Goal: Communication & Community: Answer question/provide support

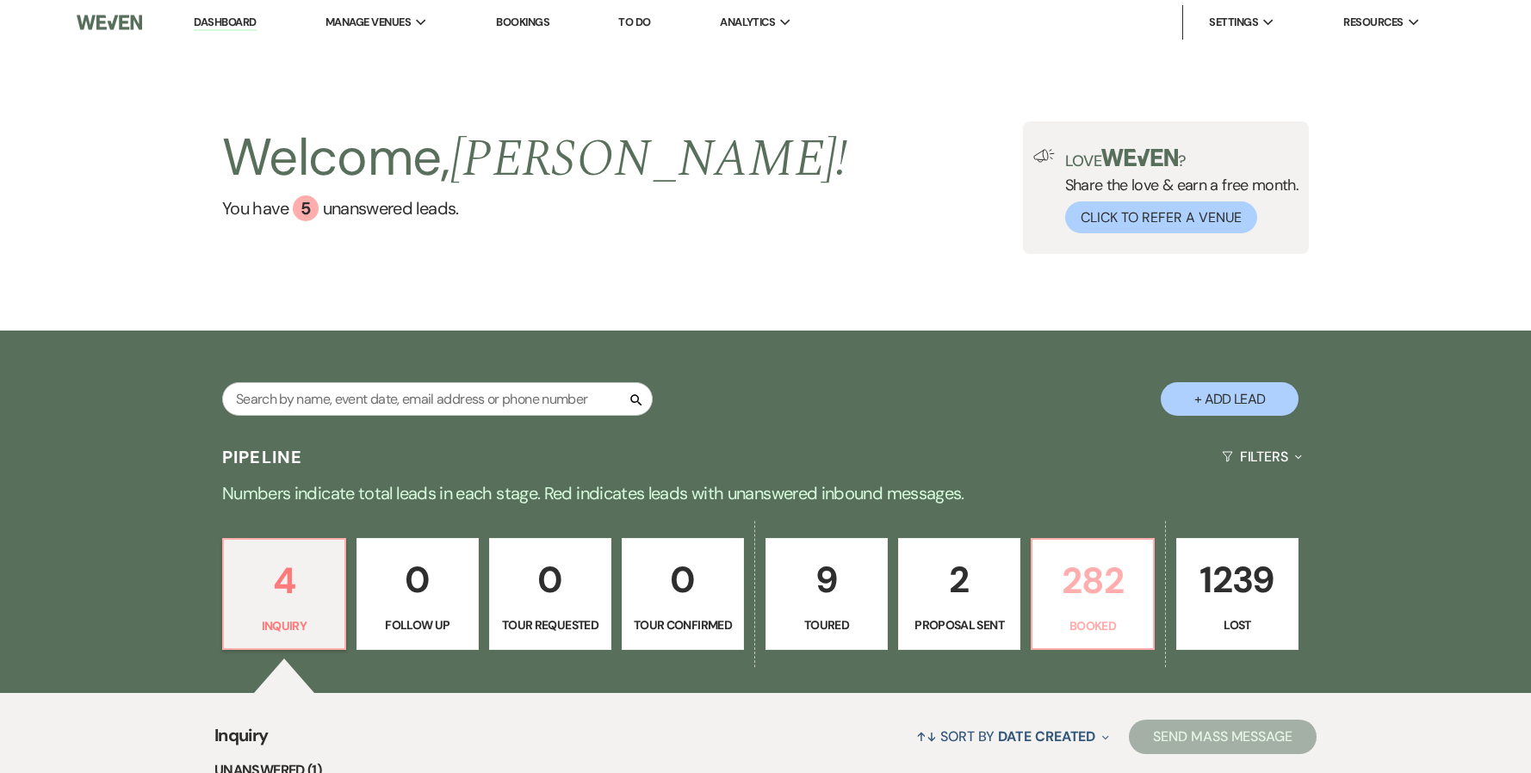
click at [647, 246] on p "282" at bounding box center [1093, 581] width 100 height 58
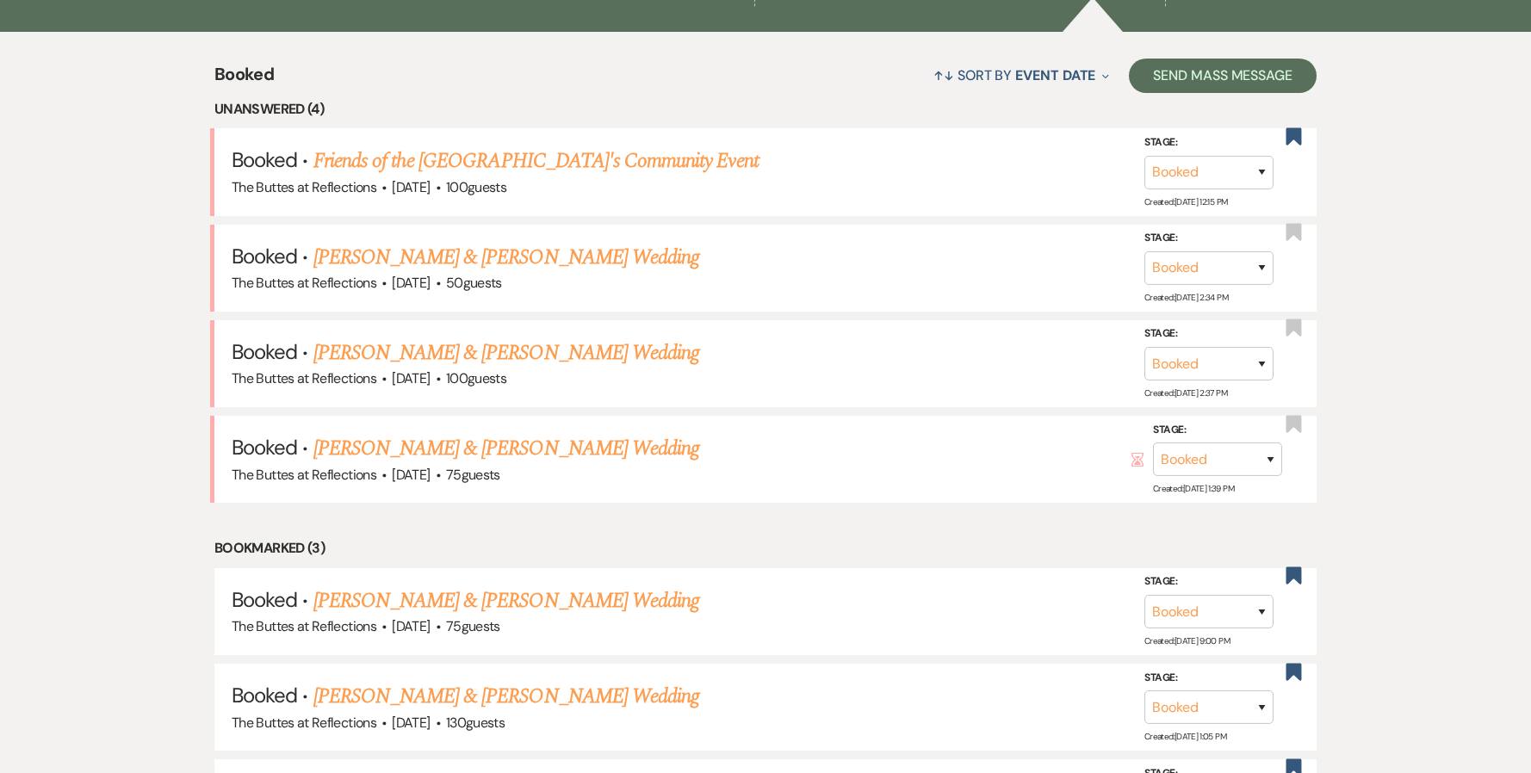
scroll to position [689, 0]
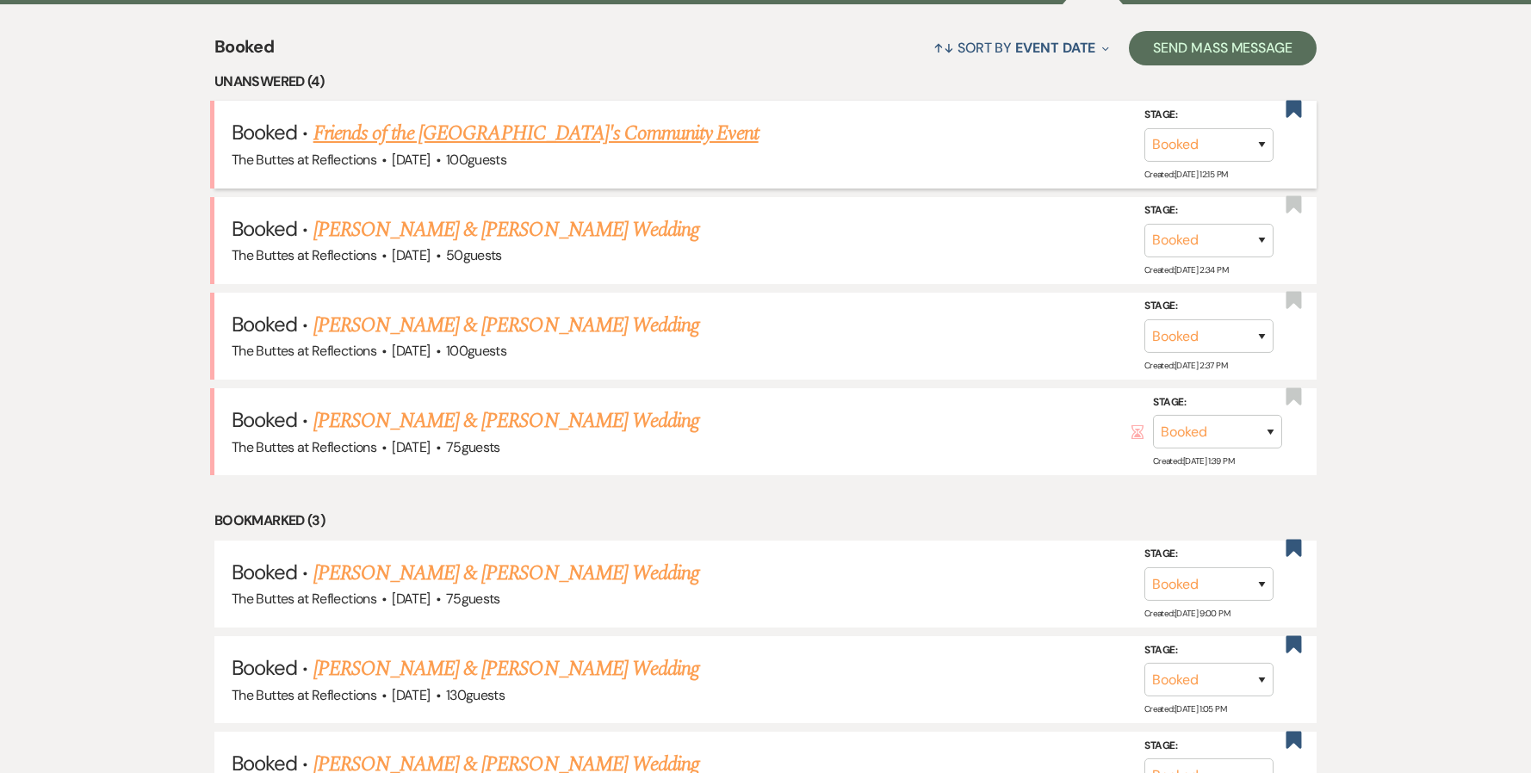
click at [438, 127] on link "Friends of the [GEOGRAPHIC_DATA]'s Community Event" at bounding box center [535, 133] width 445 height 31
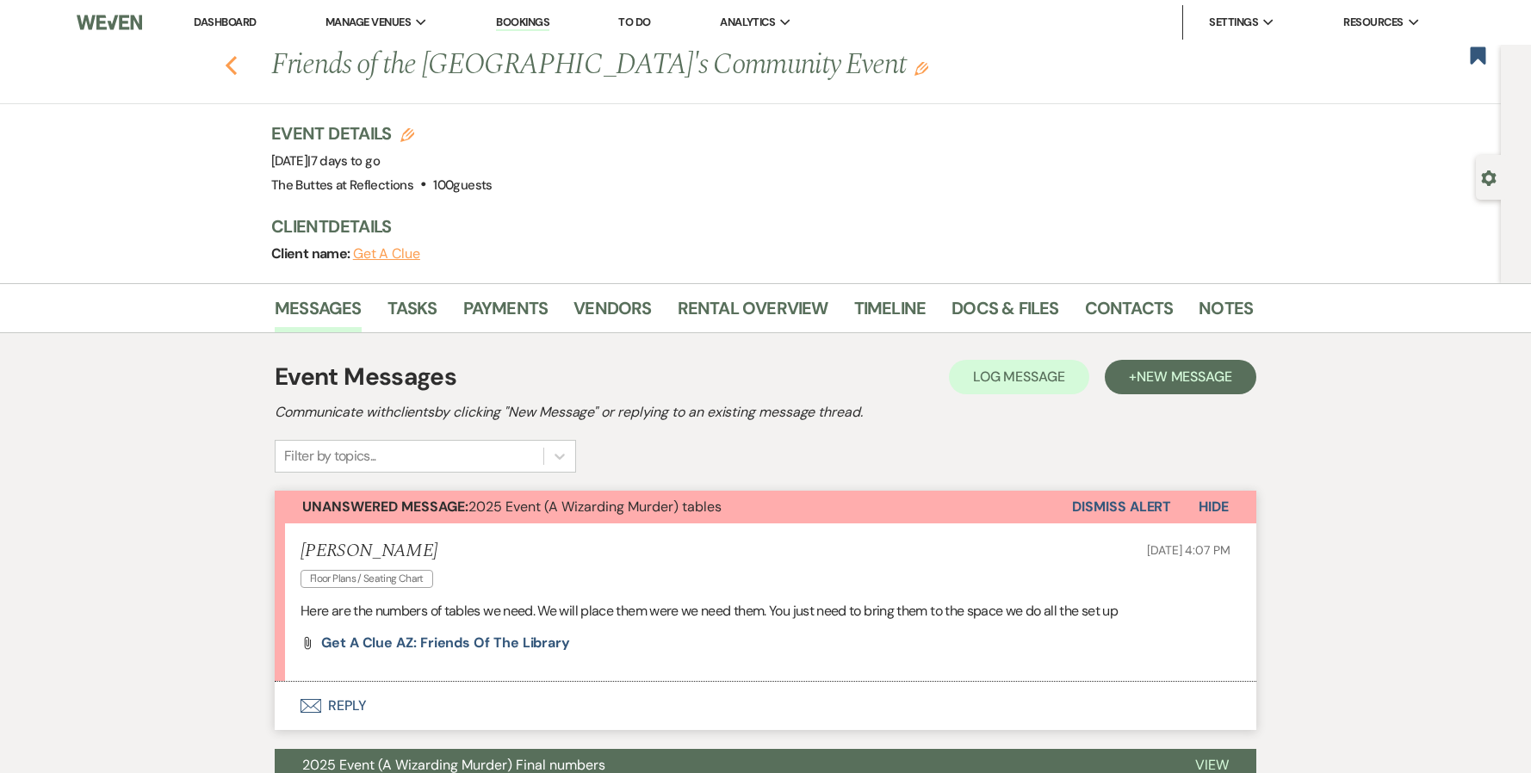
click at [238, 60] on icon "Previous" at bounding box center [231, 65] width 13 height 21
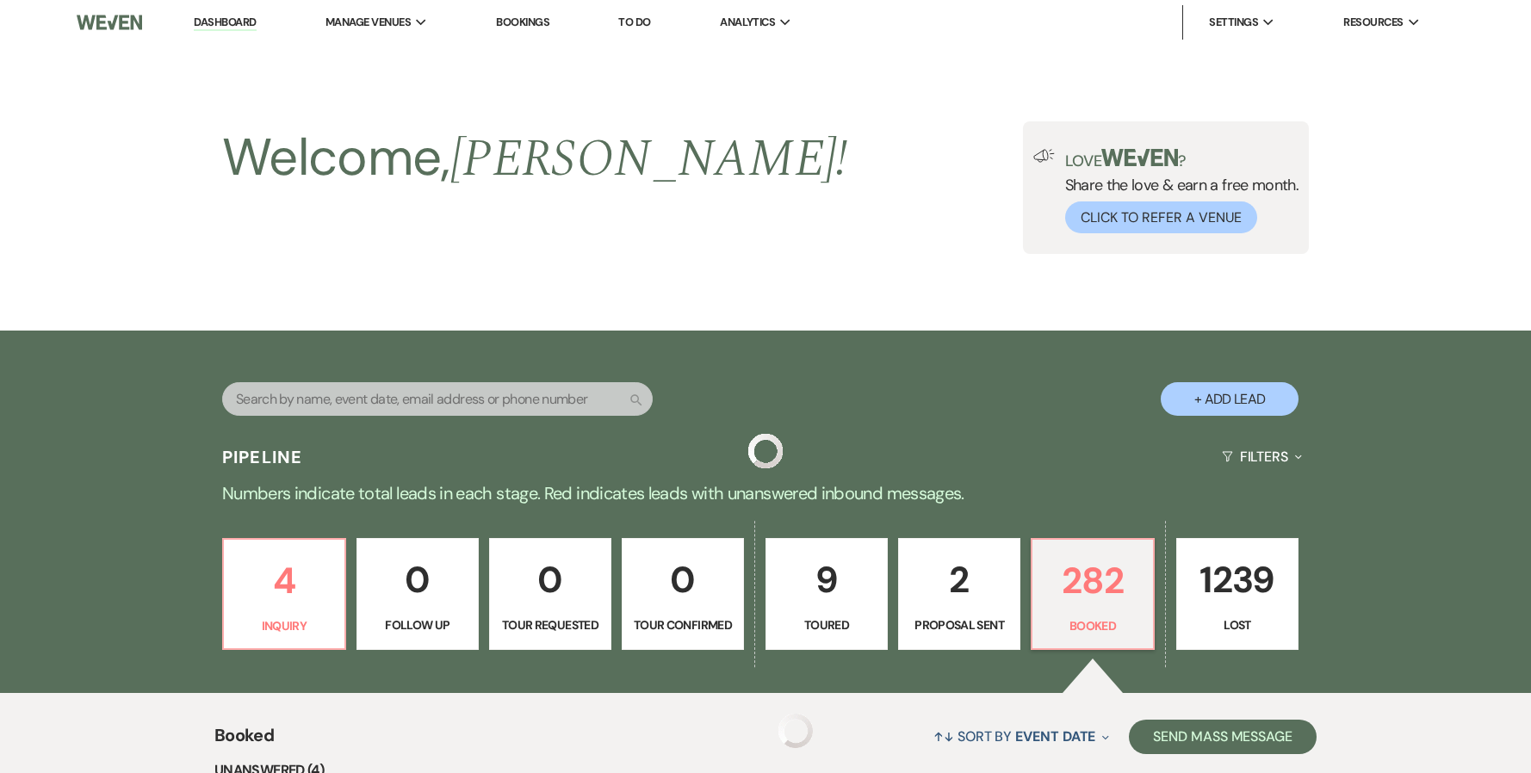
scroll to position [689, 0]
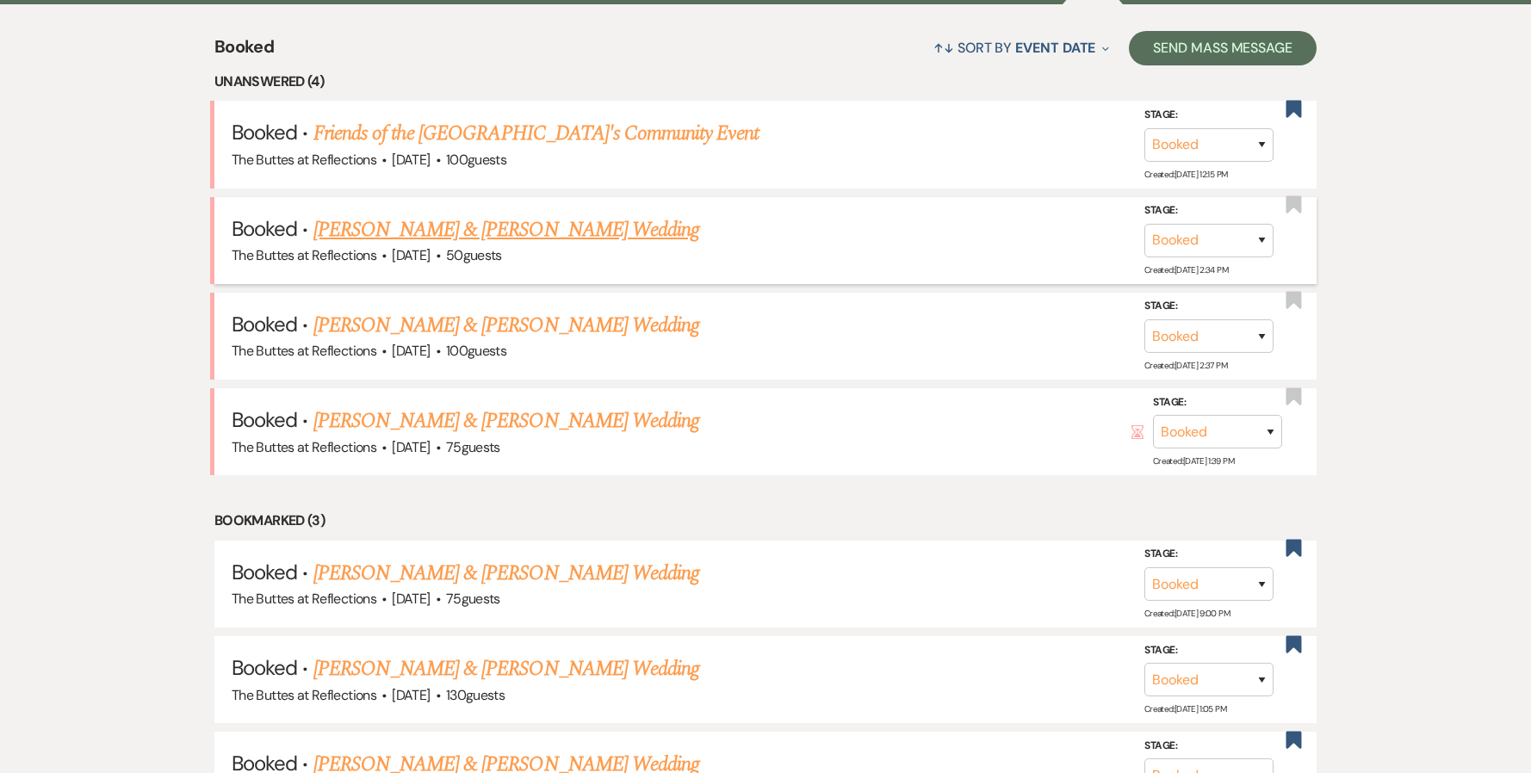
click at [364, 225] on link "[PERSON_NAME] & [PERSON_NAME] Wedding" at bounding box center [506, 229] width 386 height 31
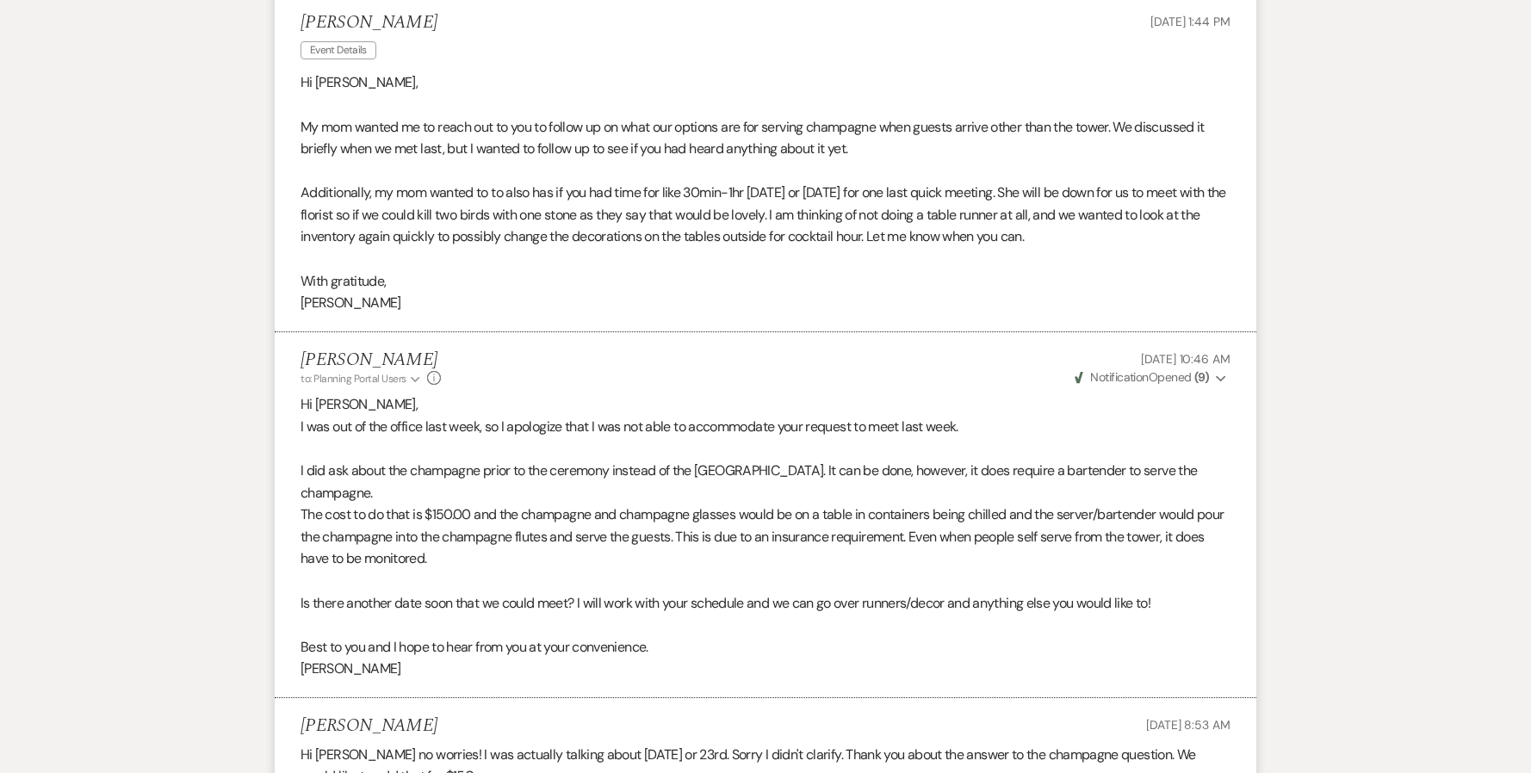
scroll to position [86, 0]
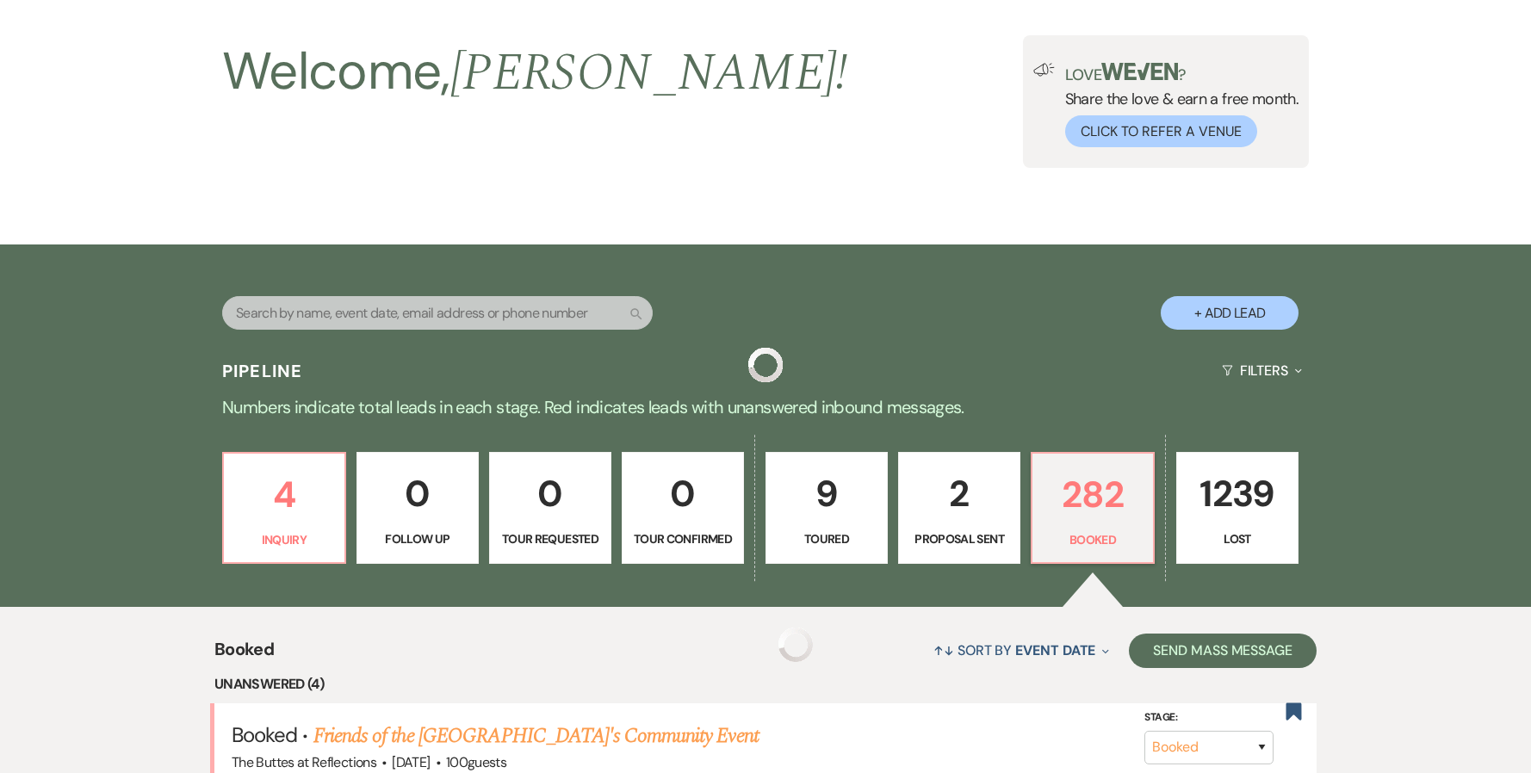
scroll to position [689, 0]
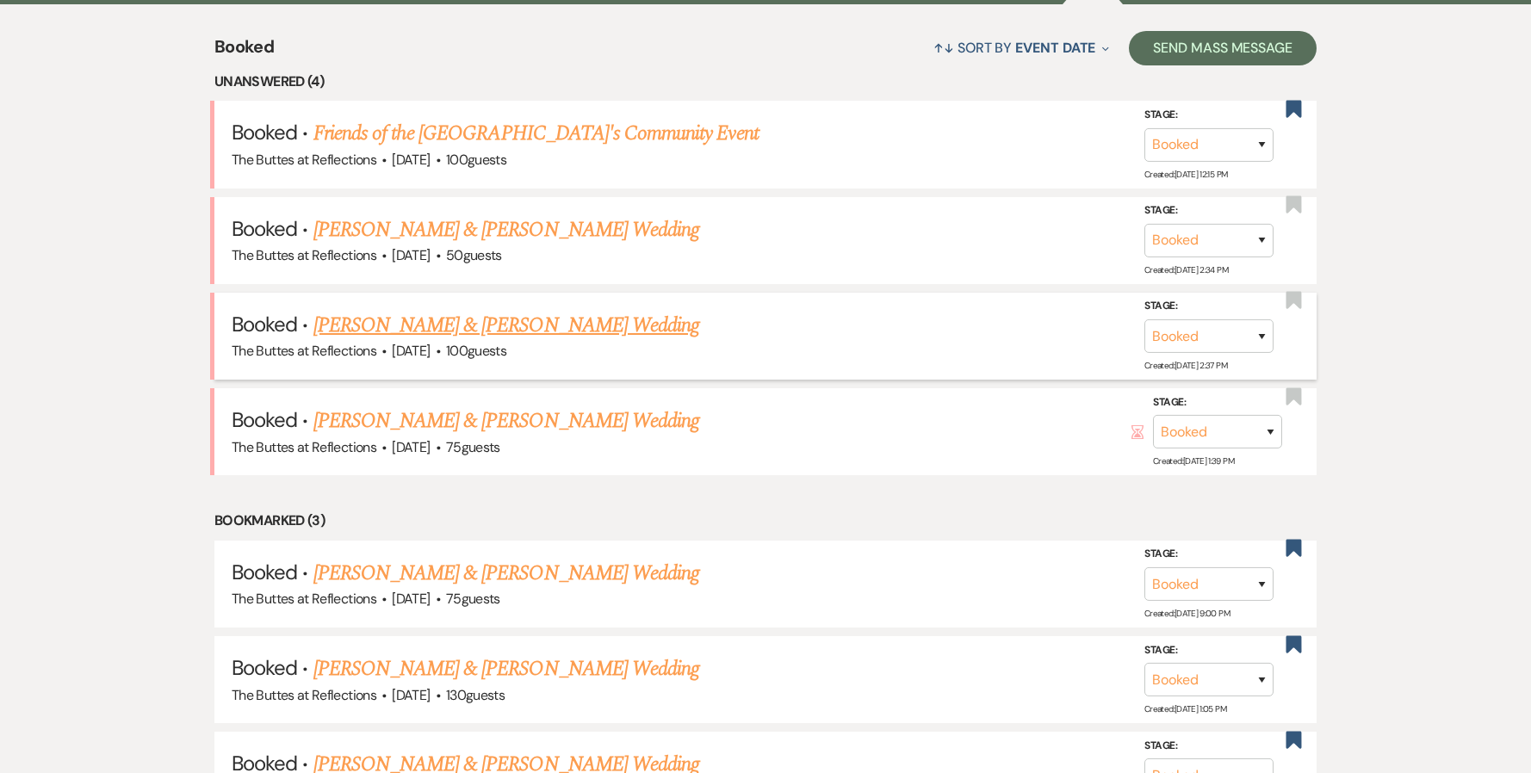
click at [455, 246] on link "[PERSON_NAME] & [PERSON_NAME] Wedding" at bounding box center [506, 325] width 386 height 31
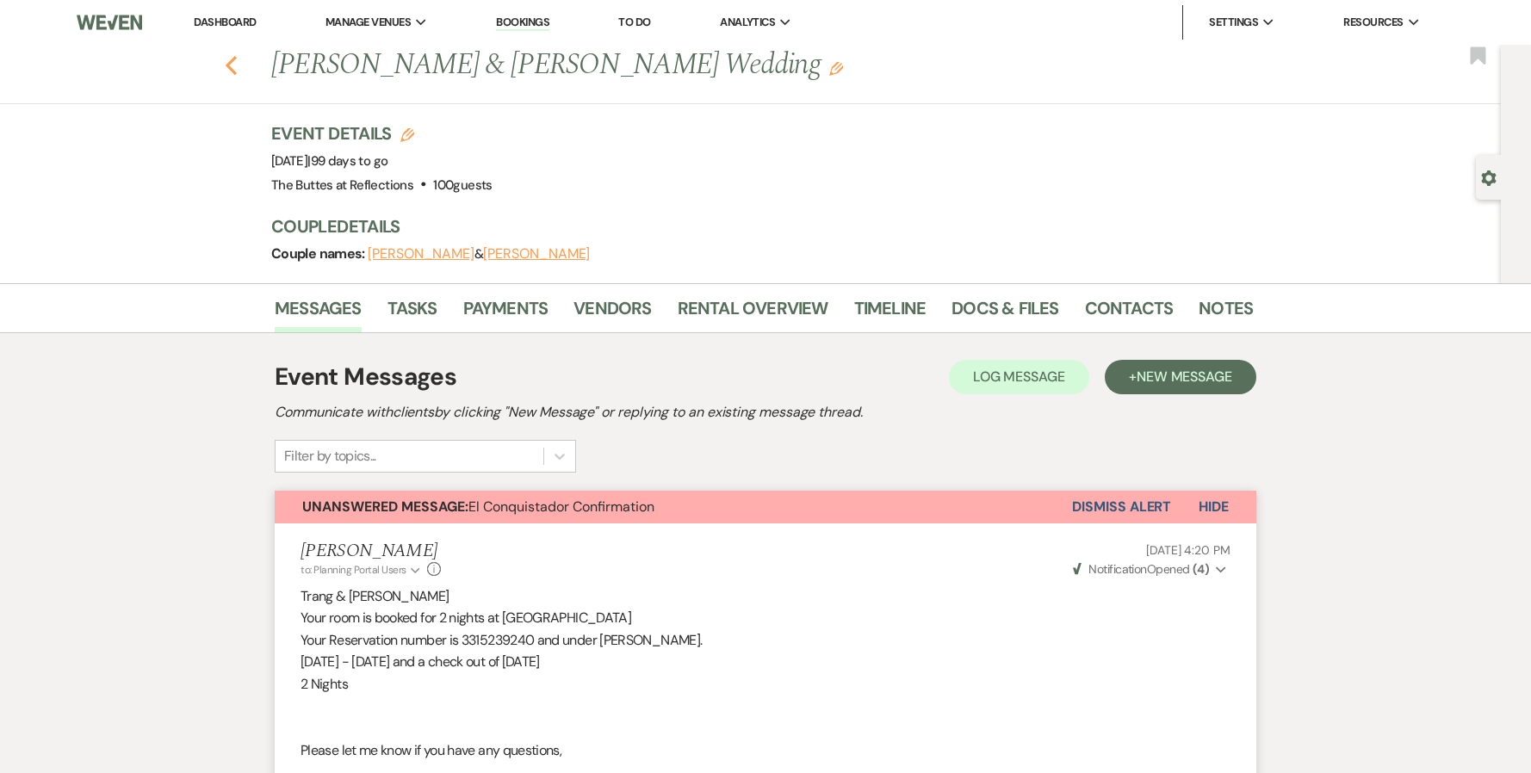
click at [237, 61] on use "button" at bounding box center [231, 65] width 11 height 19
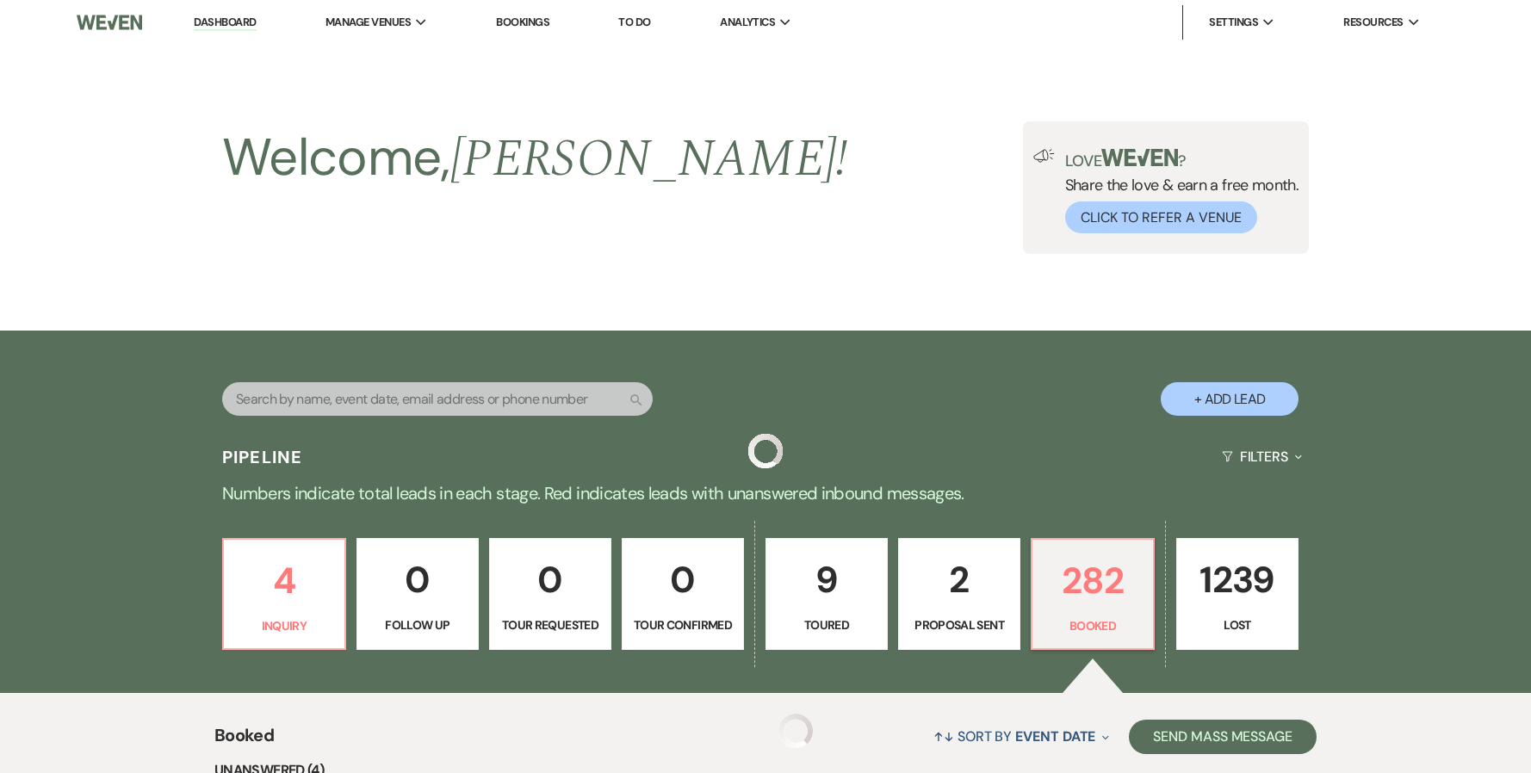
scroll to position [689, 0]
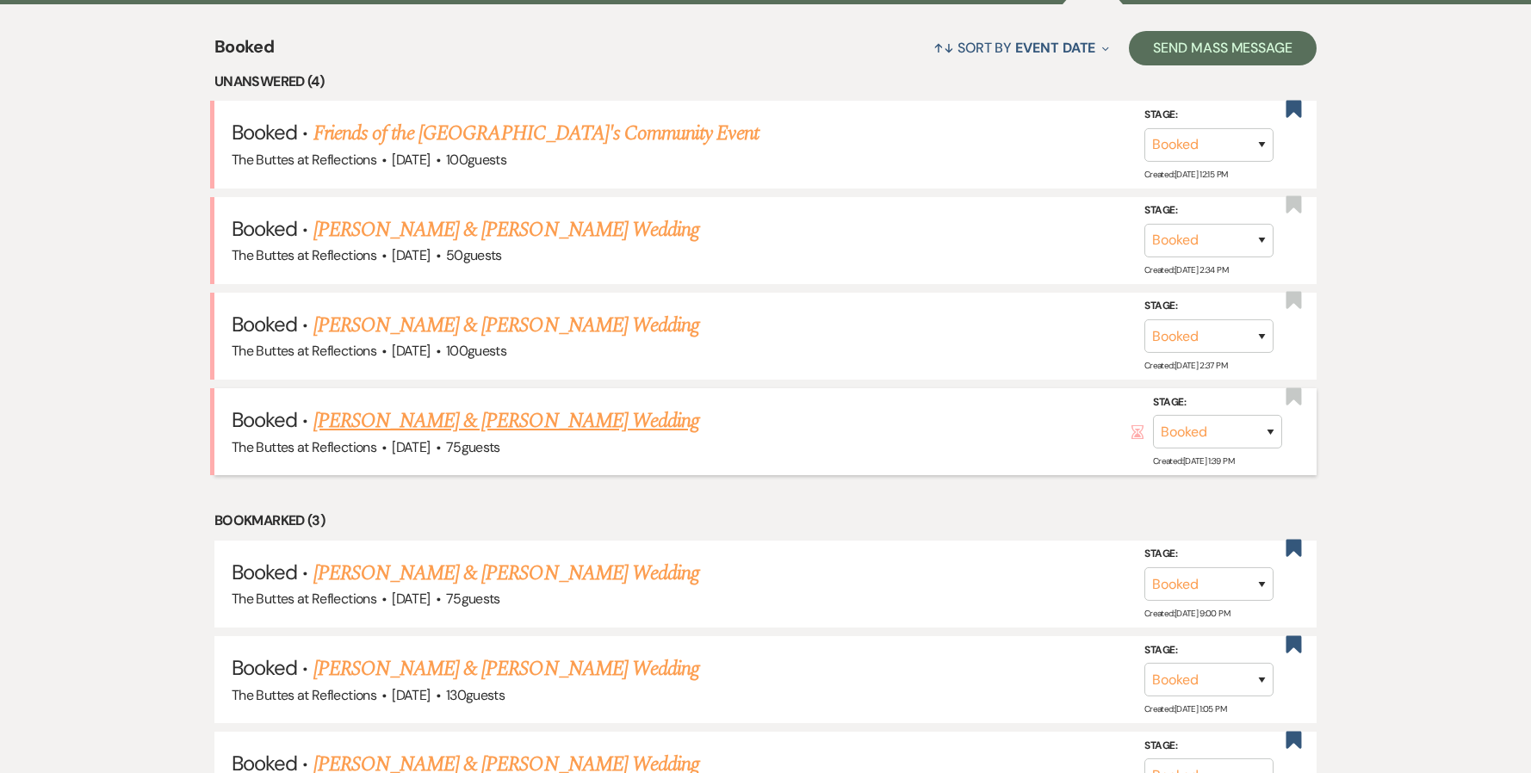
click at [494, 246] on link "[PERSON_NAME] & [PERSON_NAME] Wedding" at bounding box center [506, 421] width 386 height 31
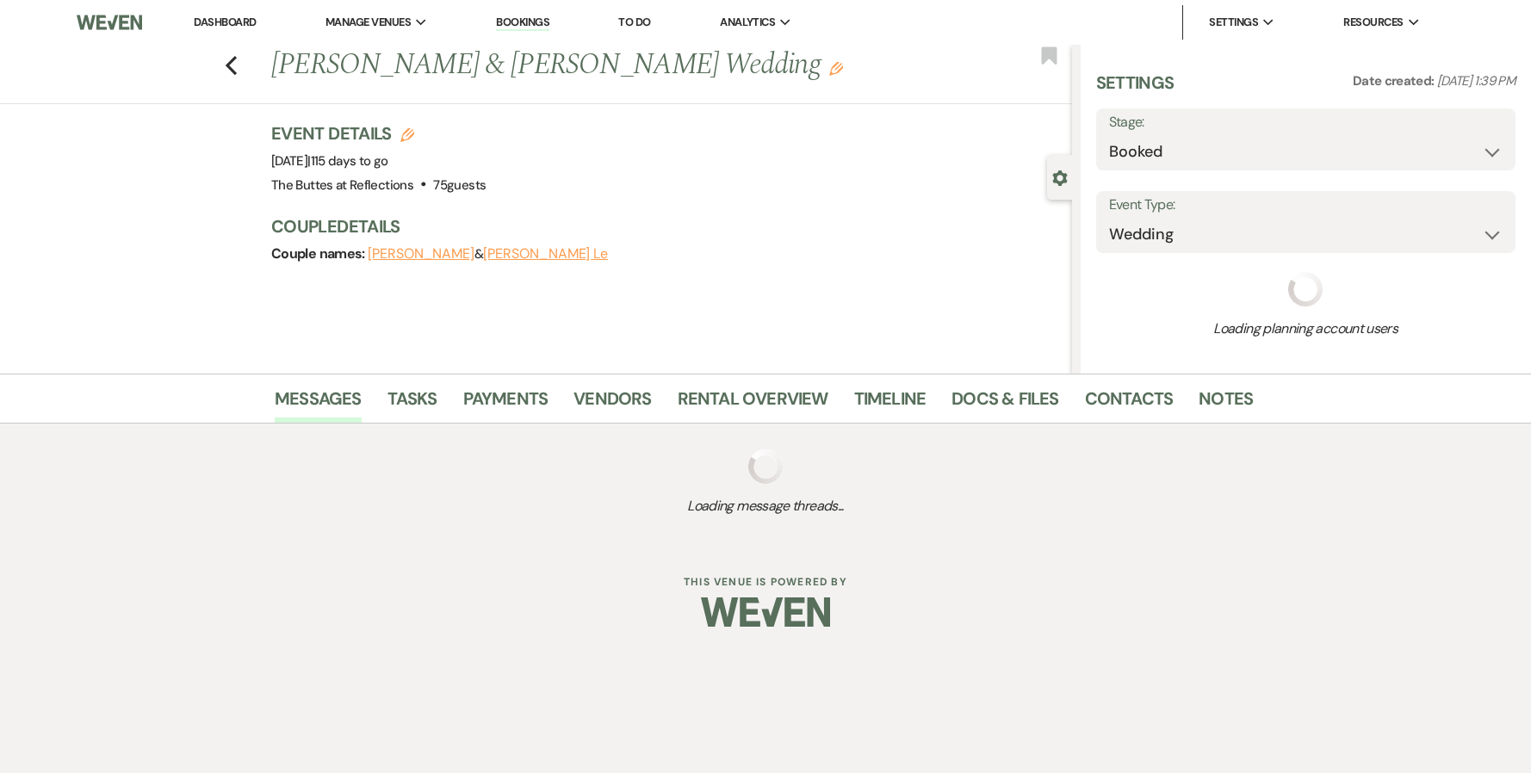
select select "5"
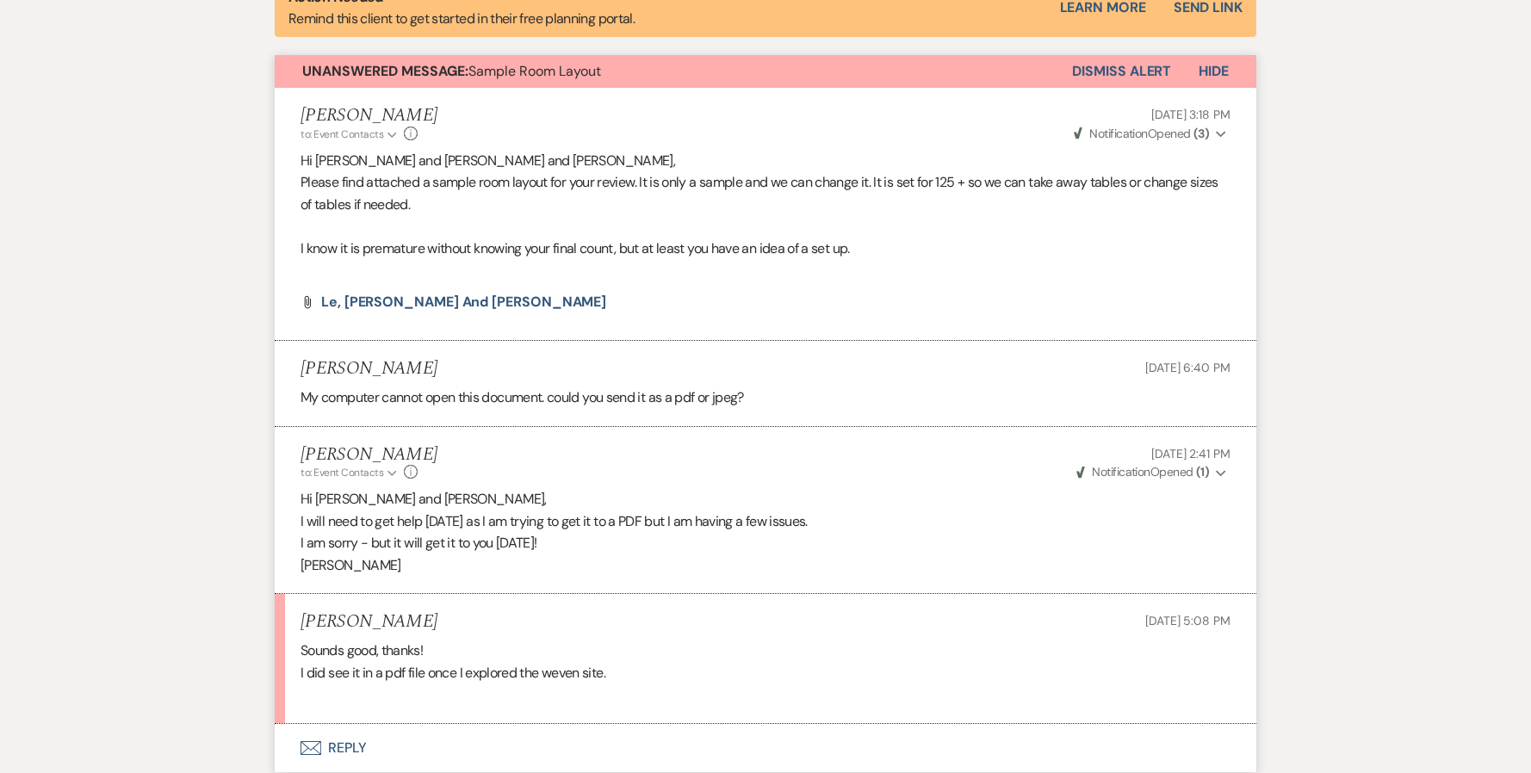
scroll to position [689, 0]
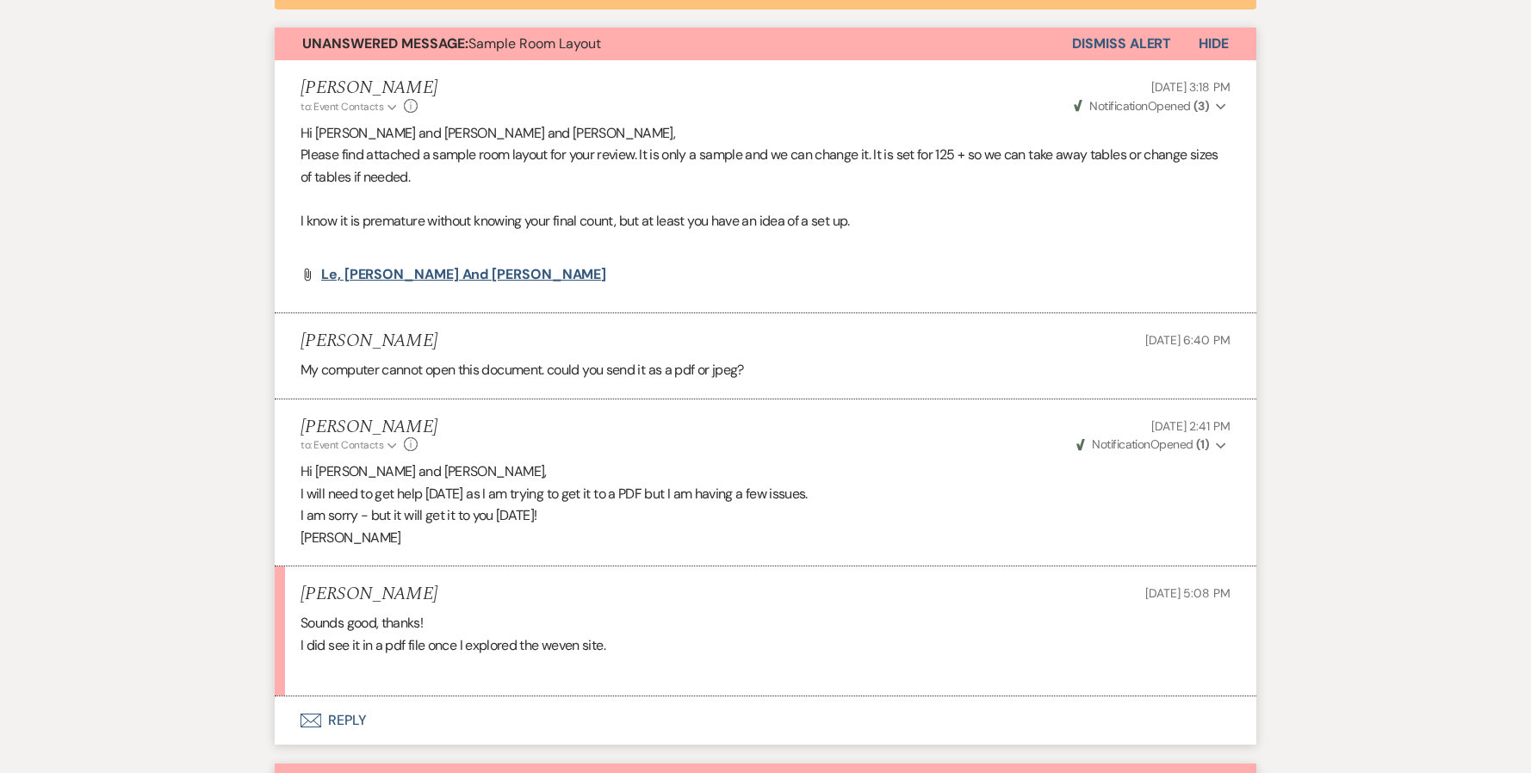
click at [406, 246] on span "Le, [PERSON_NAME] and [PERSON_NAME]" at bounding box center [463, 274] width 285 height 18
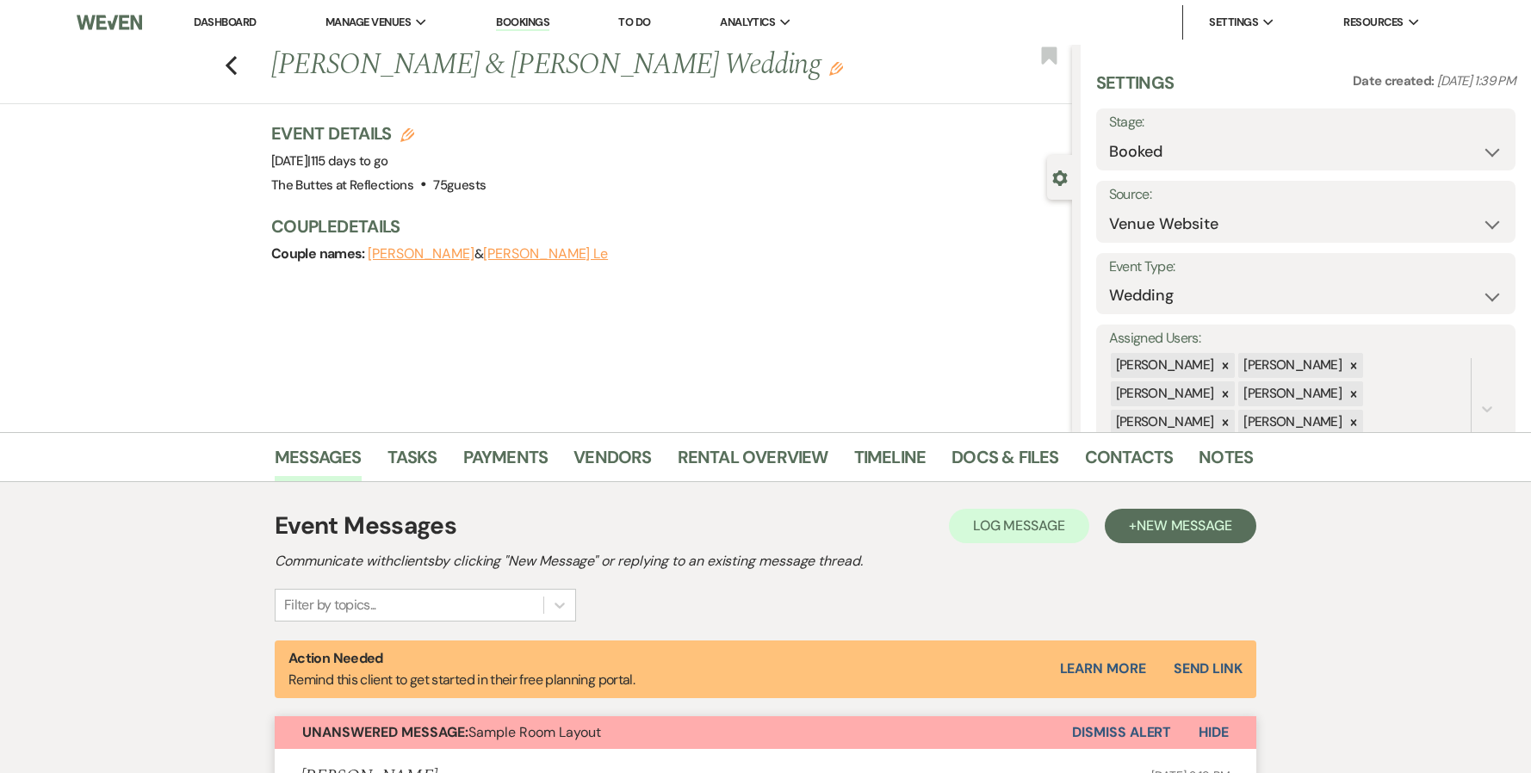
click at [219, 22] on link "Dashboard" at bounding box center [225, 22] width 62 height 15
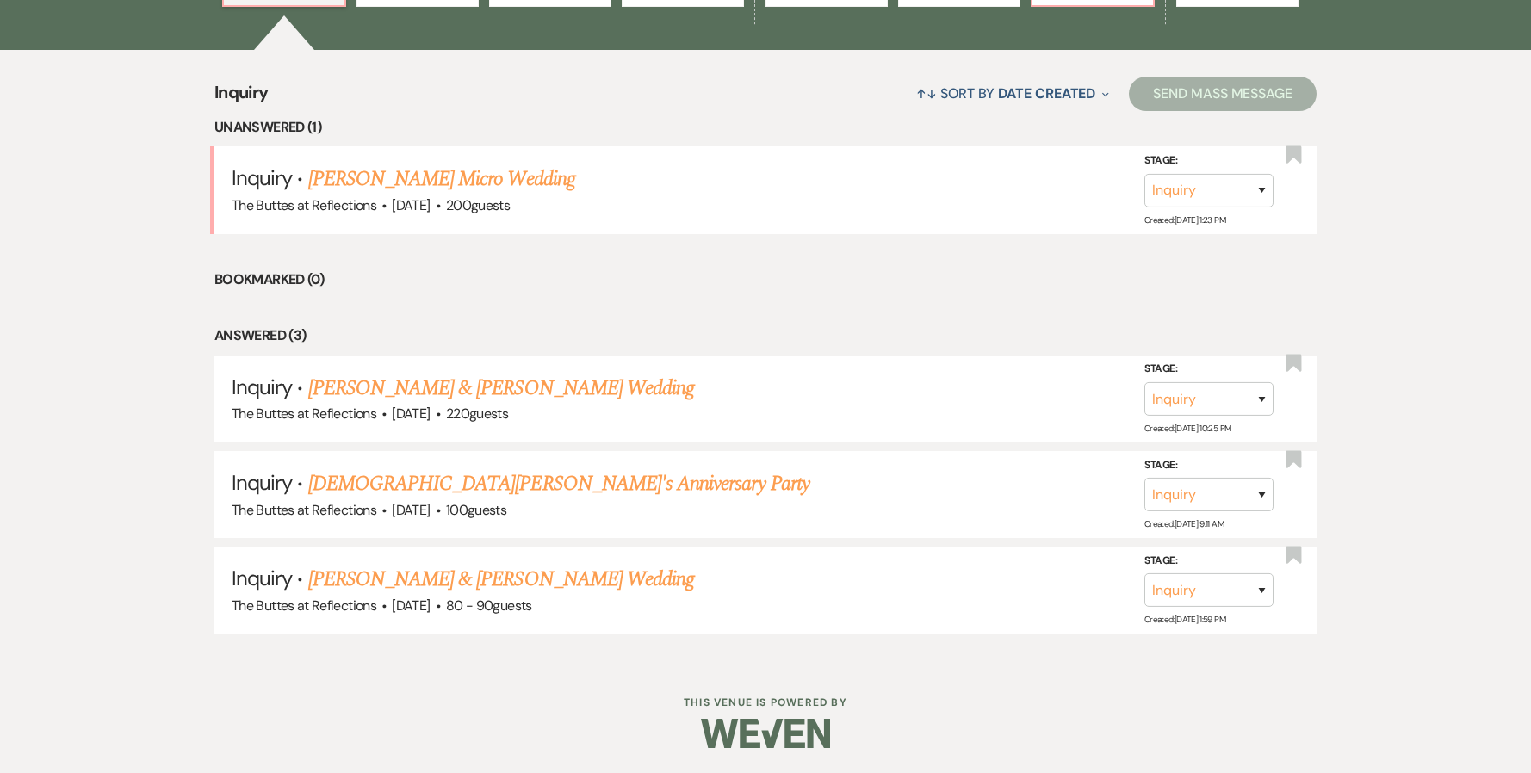
scroll to position [644, 0]
click at [647, 246] on ul "Unanswered (1) Inquiry · [PERSON_NAME] Micro Wedding The Buttes at Reflections …" at bounding box center [765, 374] width 1102 height 518
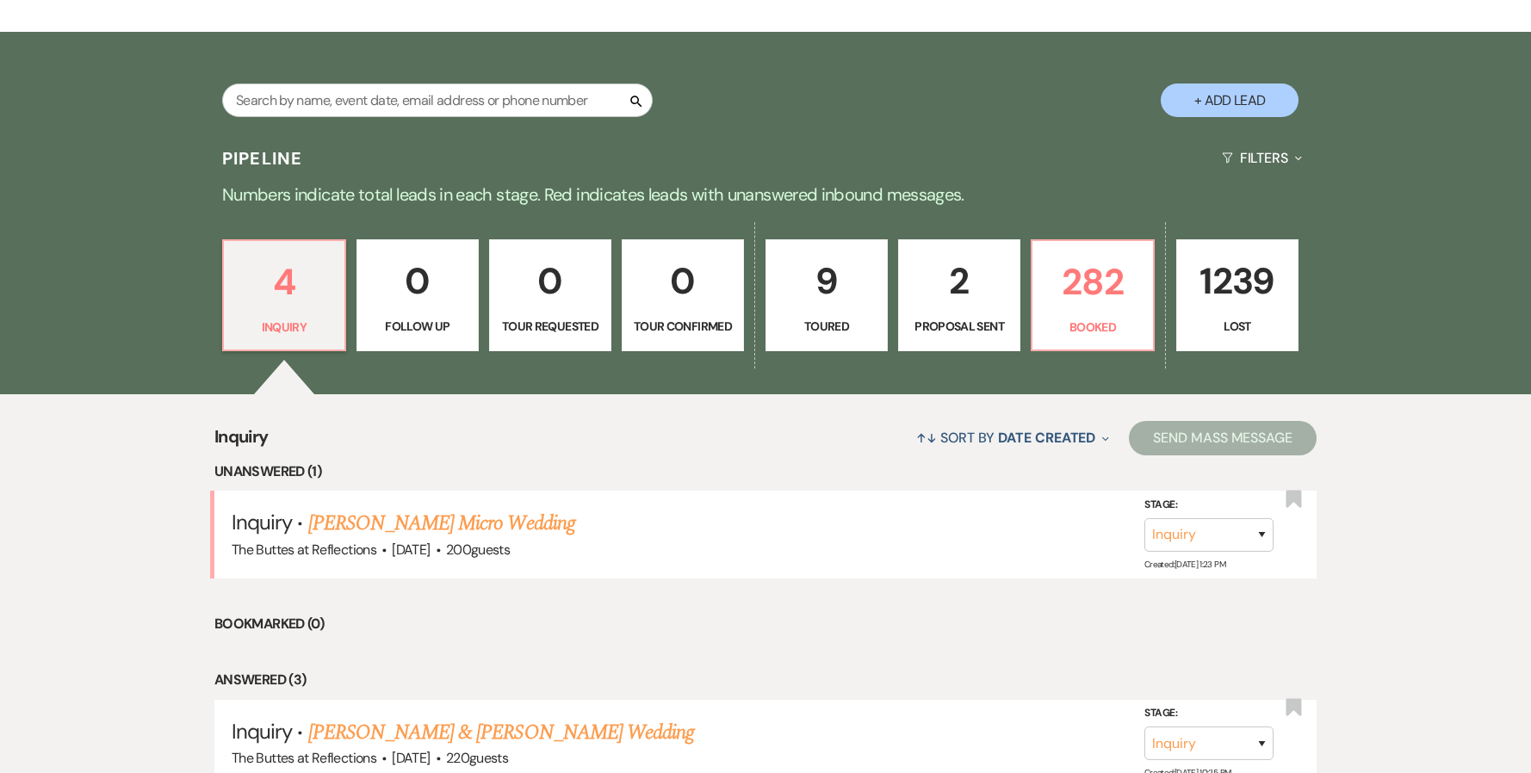
scroll to position [300, 0]
click at [430, 100] on input "text" at bounding box center [437, 100] width 430 height 34
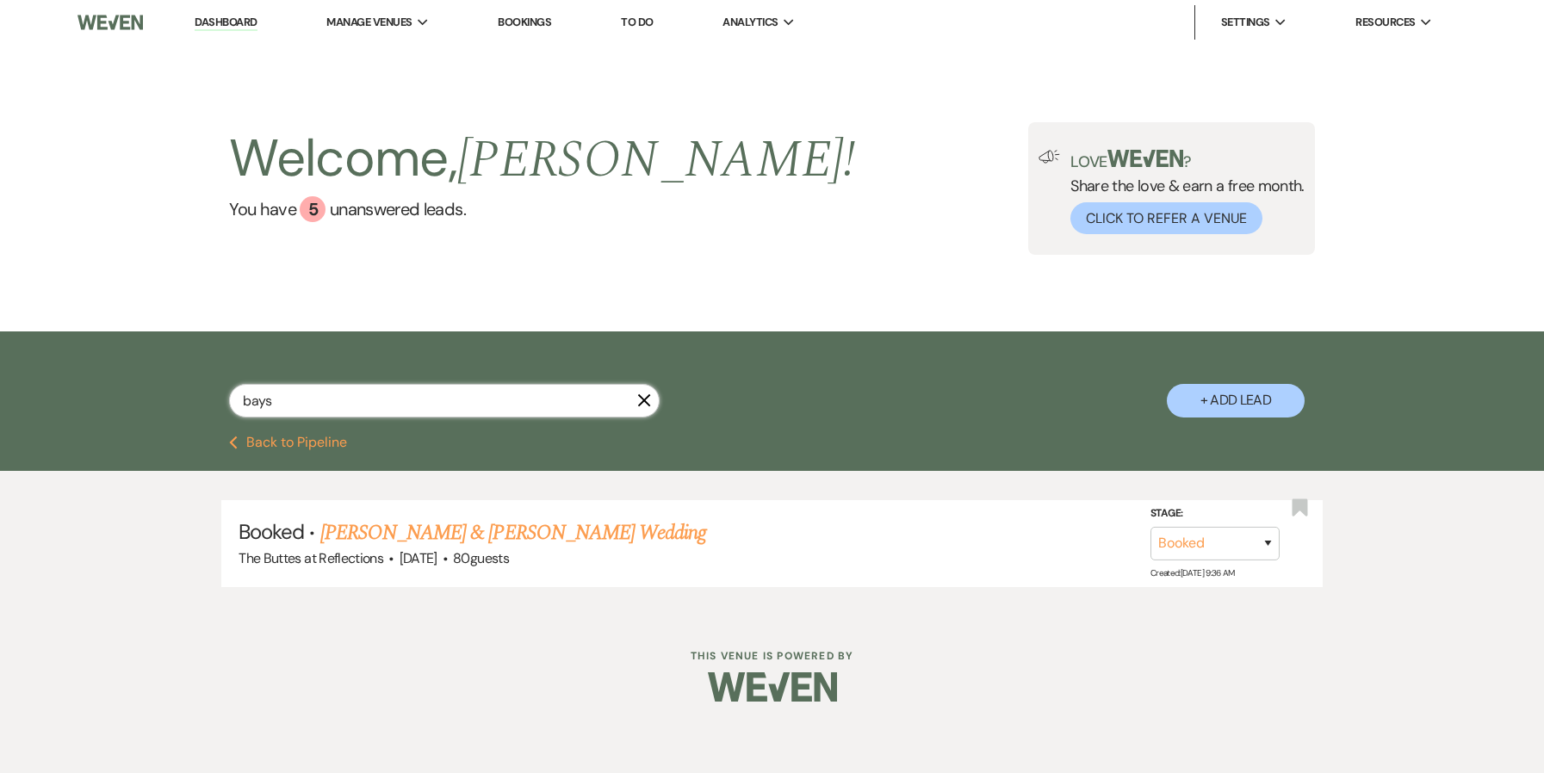
type input "bays"
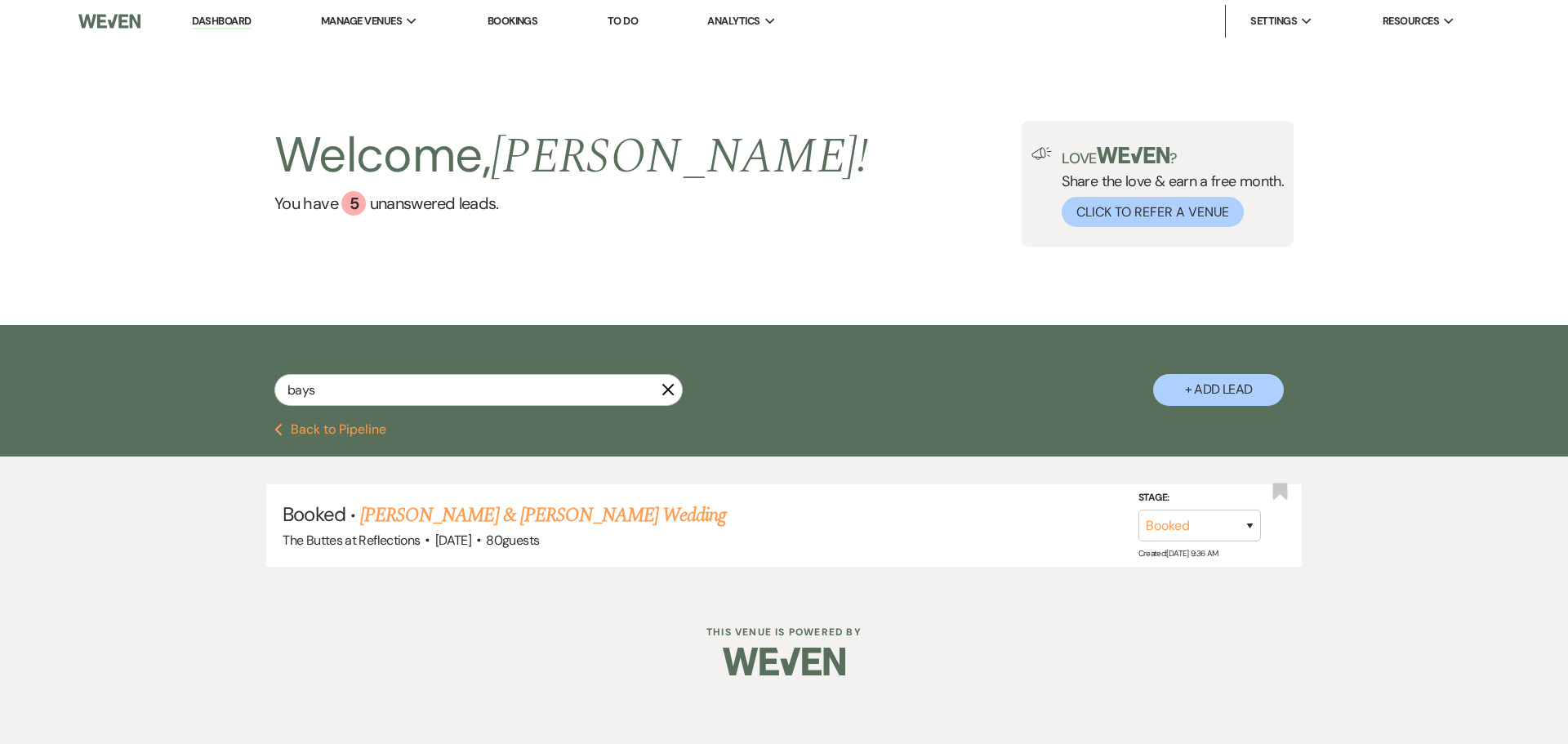
click at [563, 233] on link "[PERSON_NAME] & [PERSON_NAME] Wedding" at bounding box center [544, 515] width 366 height 29
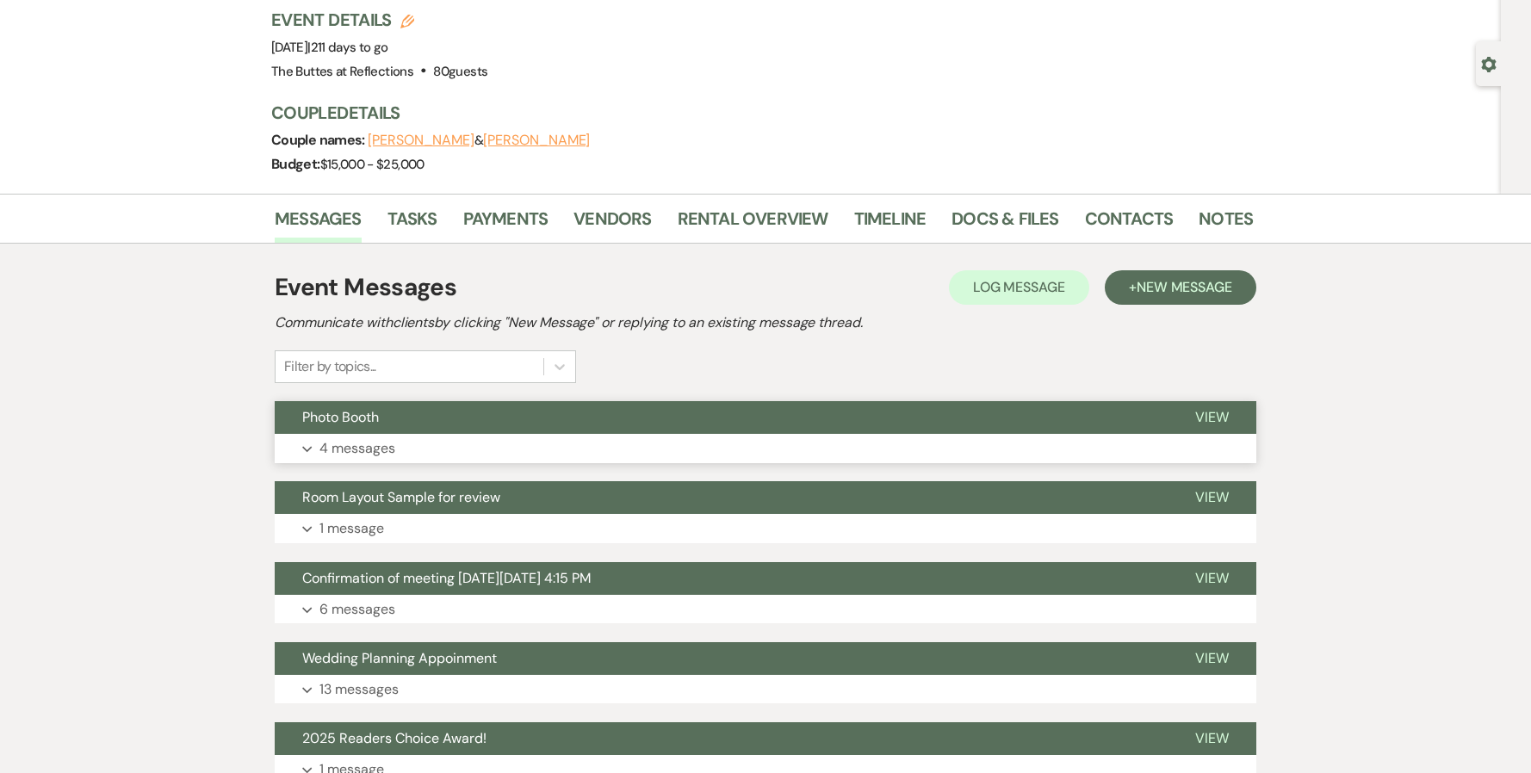
scroll to position [94, 0]
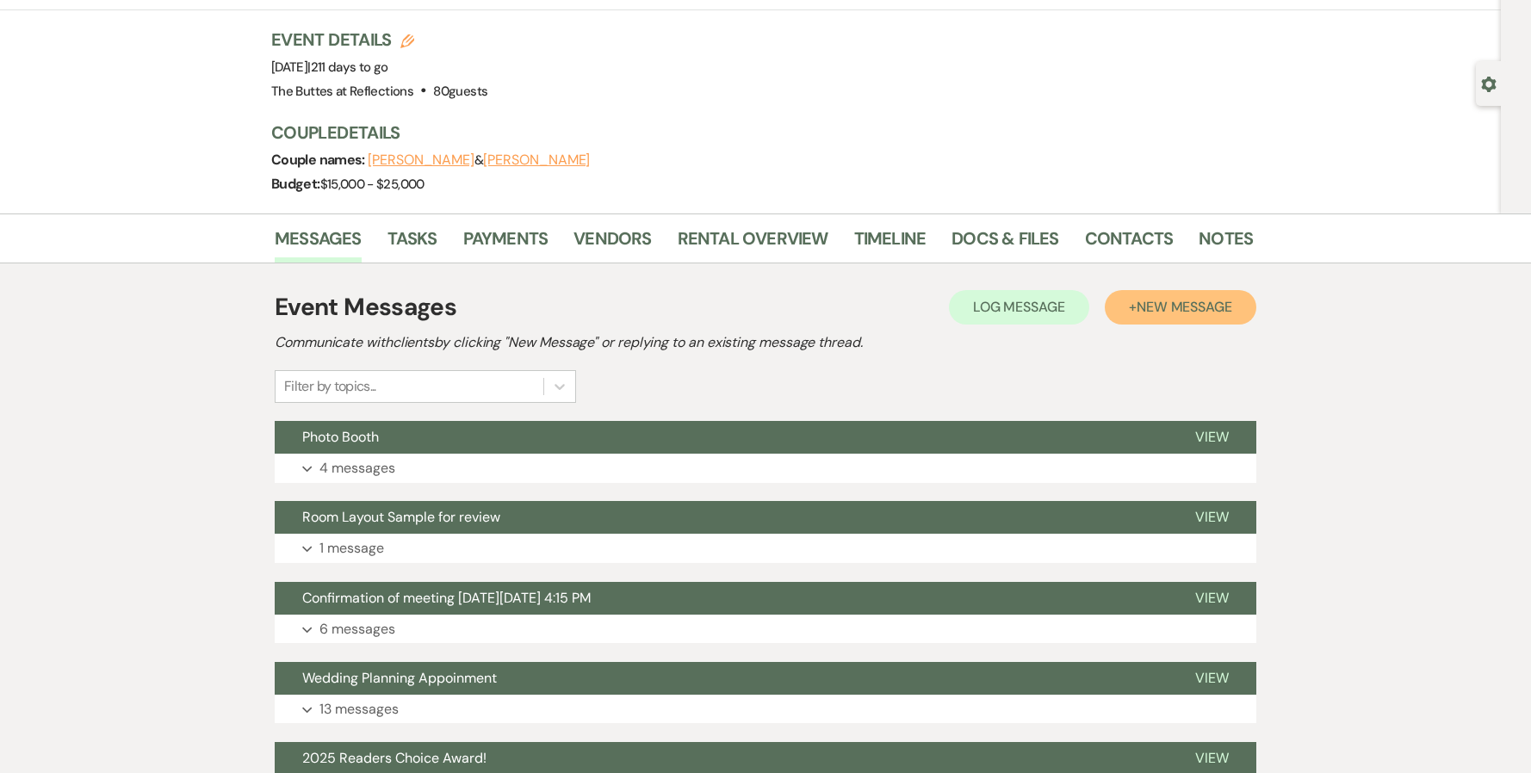
click at [647, 246] on span "New Message" at bounding box center [1184, 307] width 96 height 18
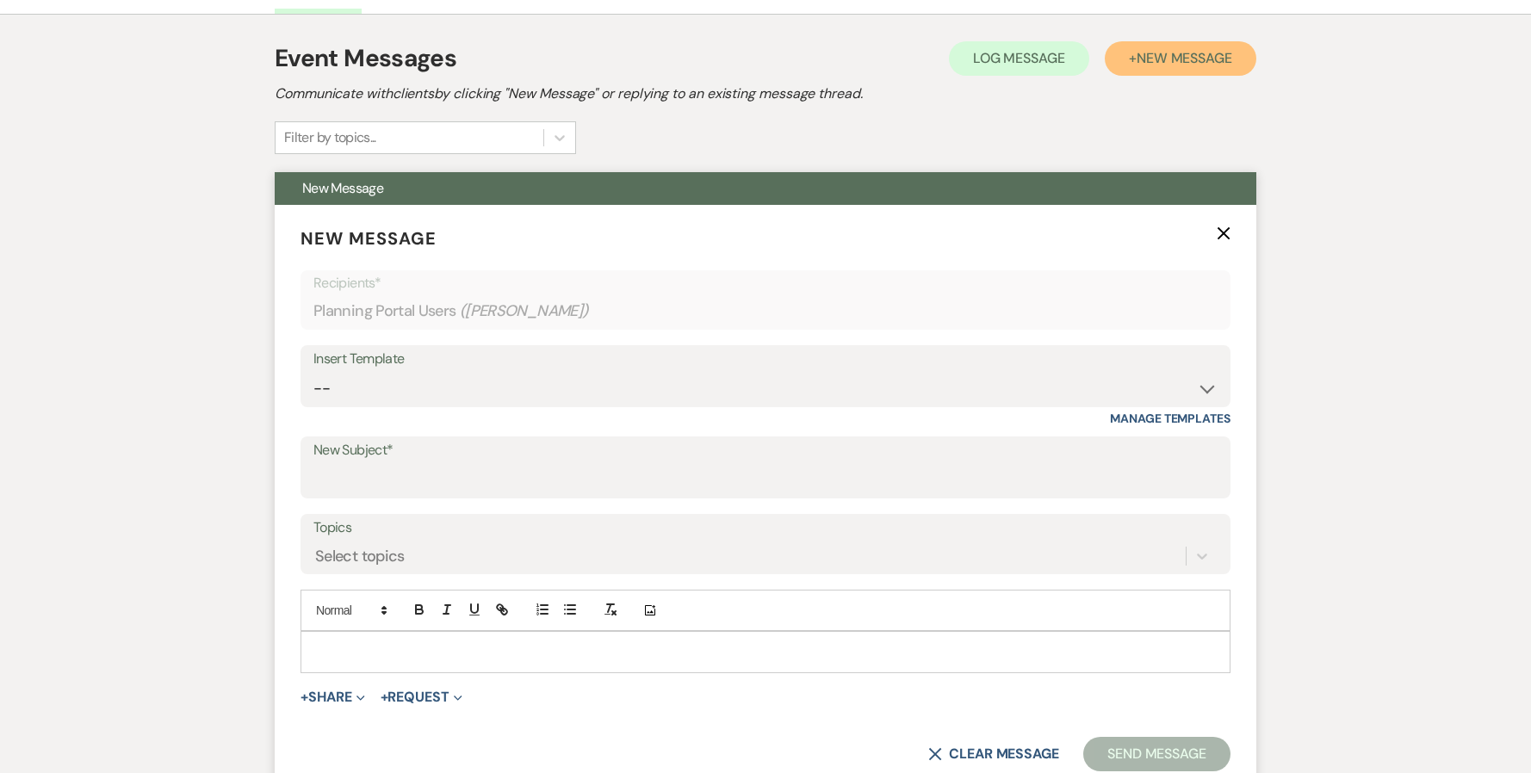
scroll to position [352, 0]
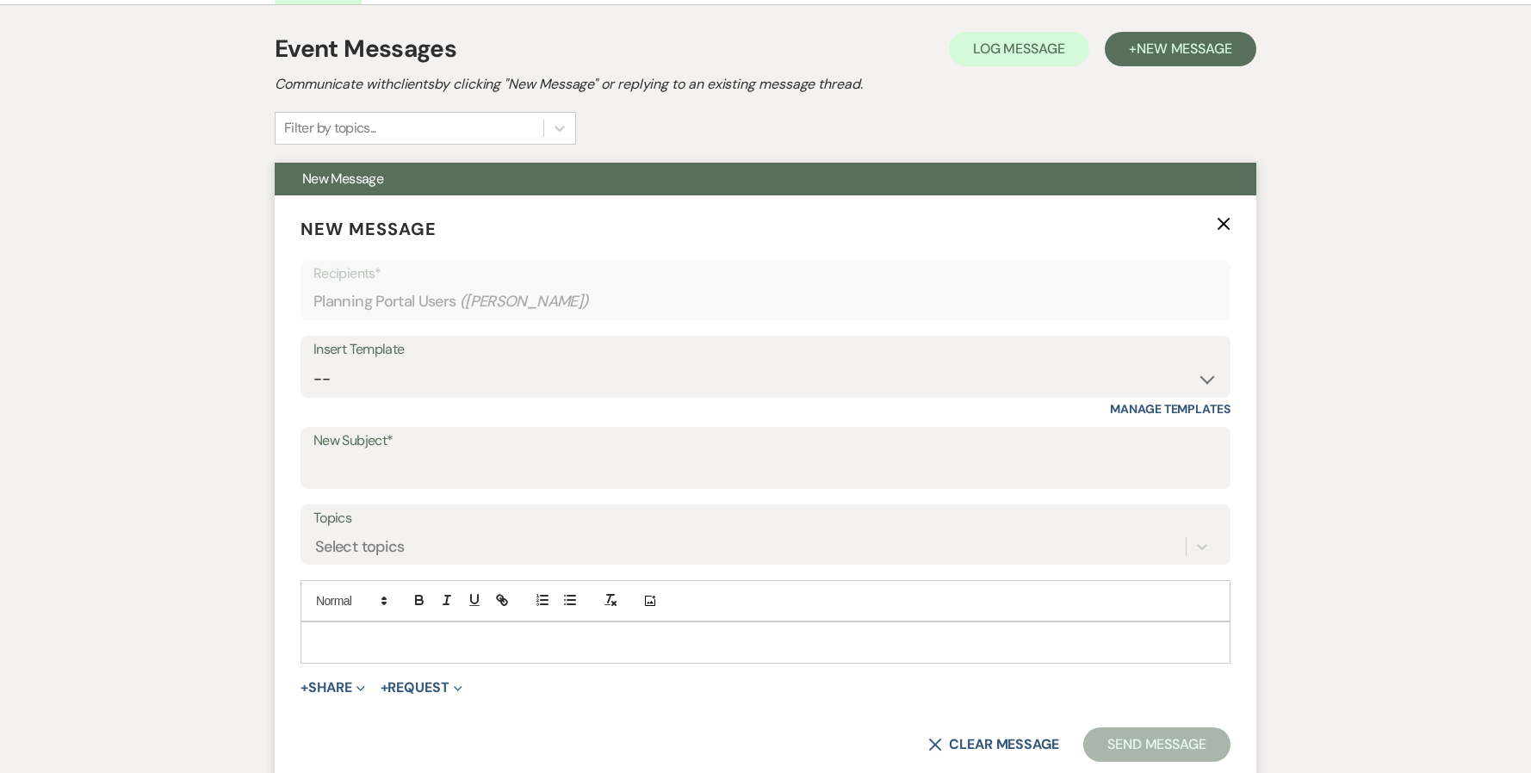
click at [391, 246] on label "New Subject*" at bounding box center [765, 441] width 904 height 25
click at [391, 246] on input "New Subject*" at bounding box center [765, 471] width 904 height 34
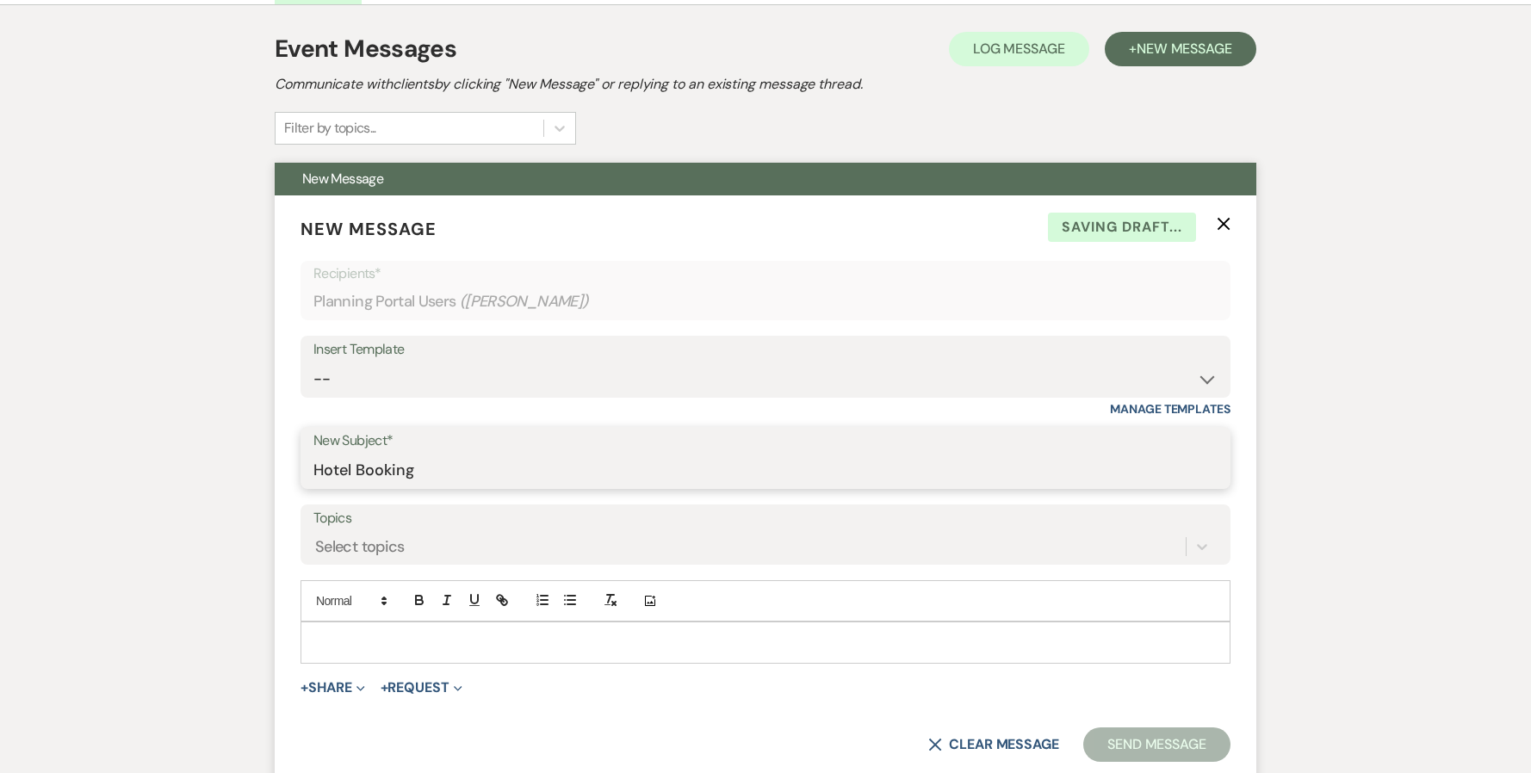
type input "Hotel Booking"
click at [410, 246] on div "Select topics" at bounding box center [765, 546] width 904 height 33
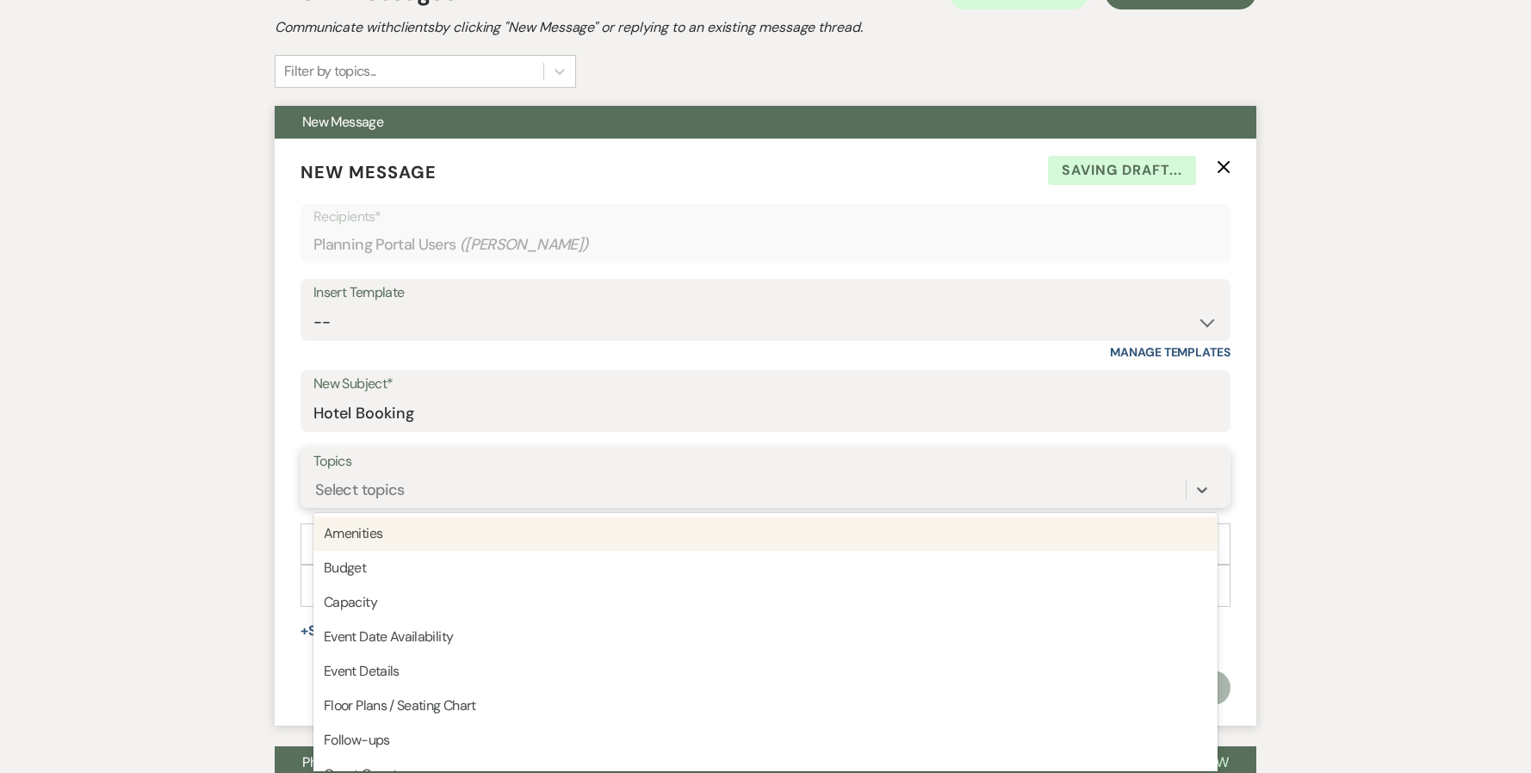
scroll to position [414, 0]
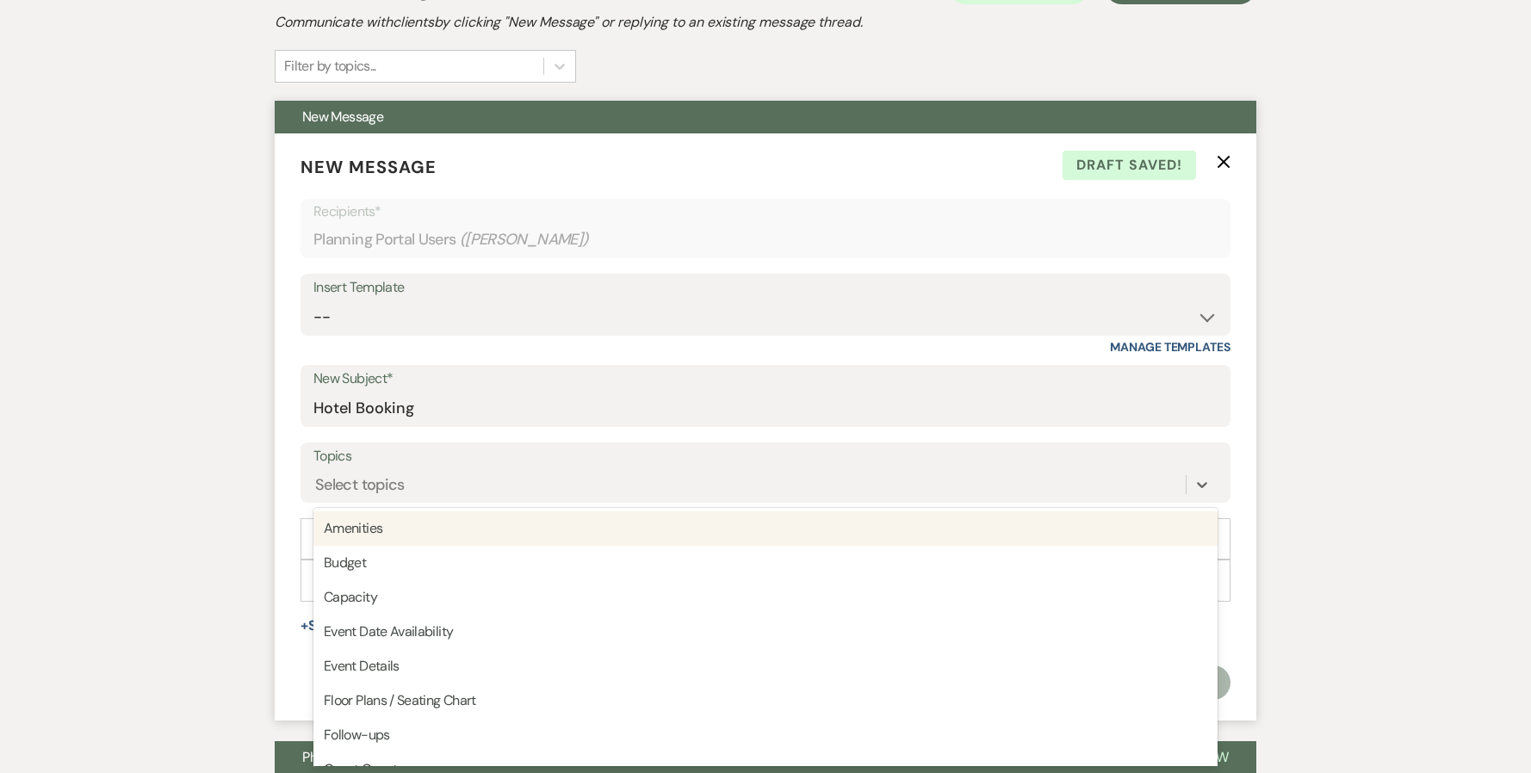
click at [282, 246] on form "New Message X Draft saved! Recipients* Planning Portal Users ( [PERSON_NAME] ) …" at bounding box center [766, 426] width 982 height 587
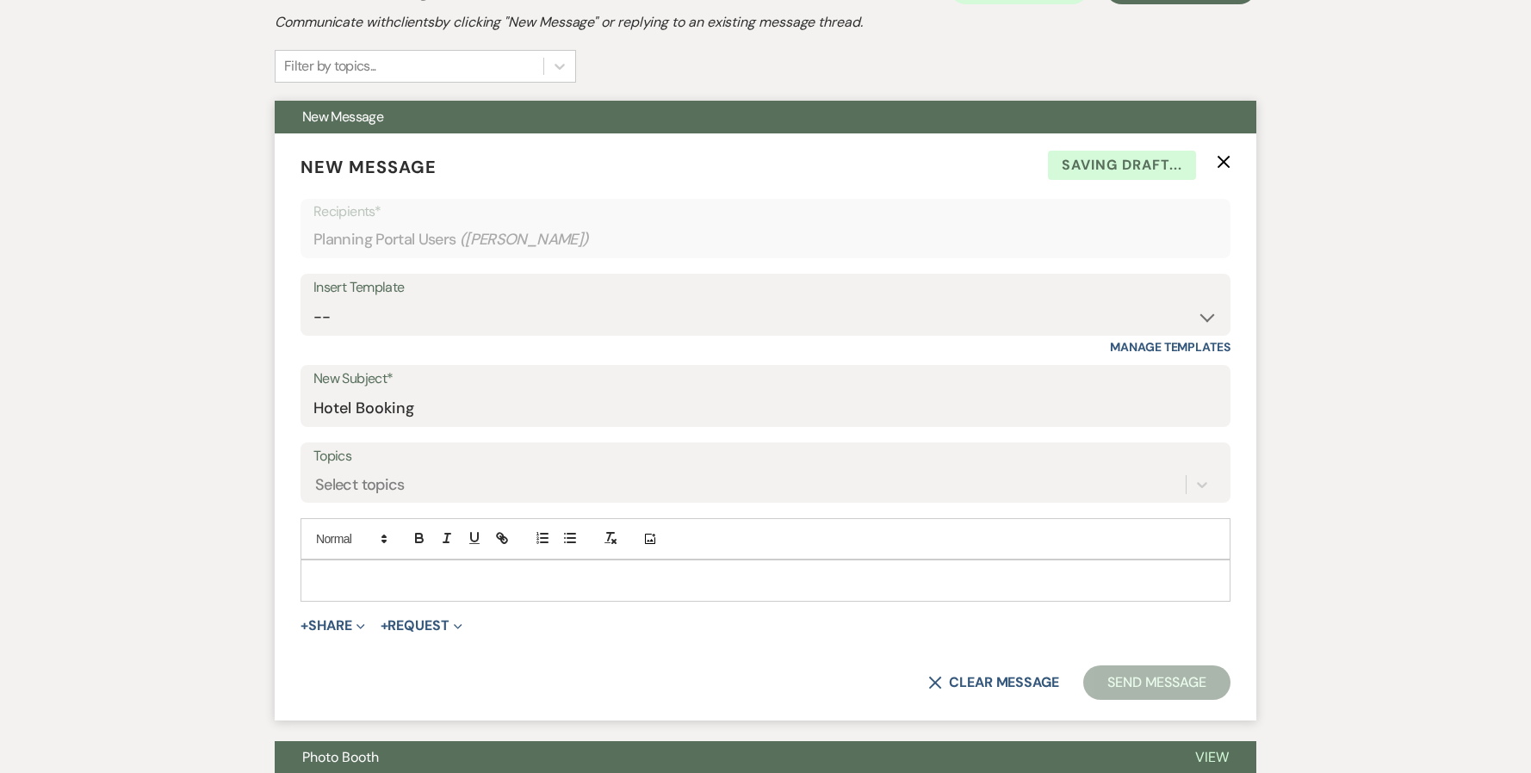
click at [357, 246] on p at bounding box center [765, 580] width 902 height 19
click at [405, 246] on p at bounding box center [765, 580] width 902 height 19
click at [386, 246] on p "HI [PERSON_NAME]," at bounding box center [765, 580] width 902 height 19
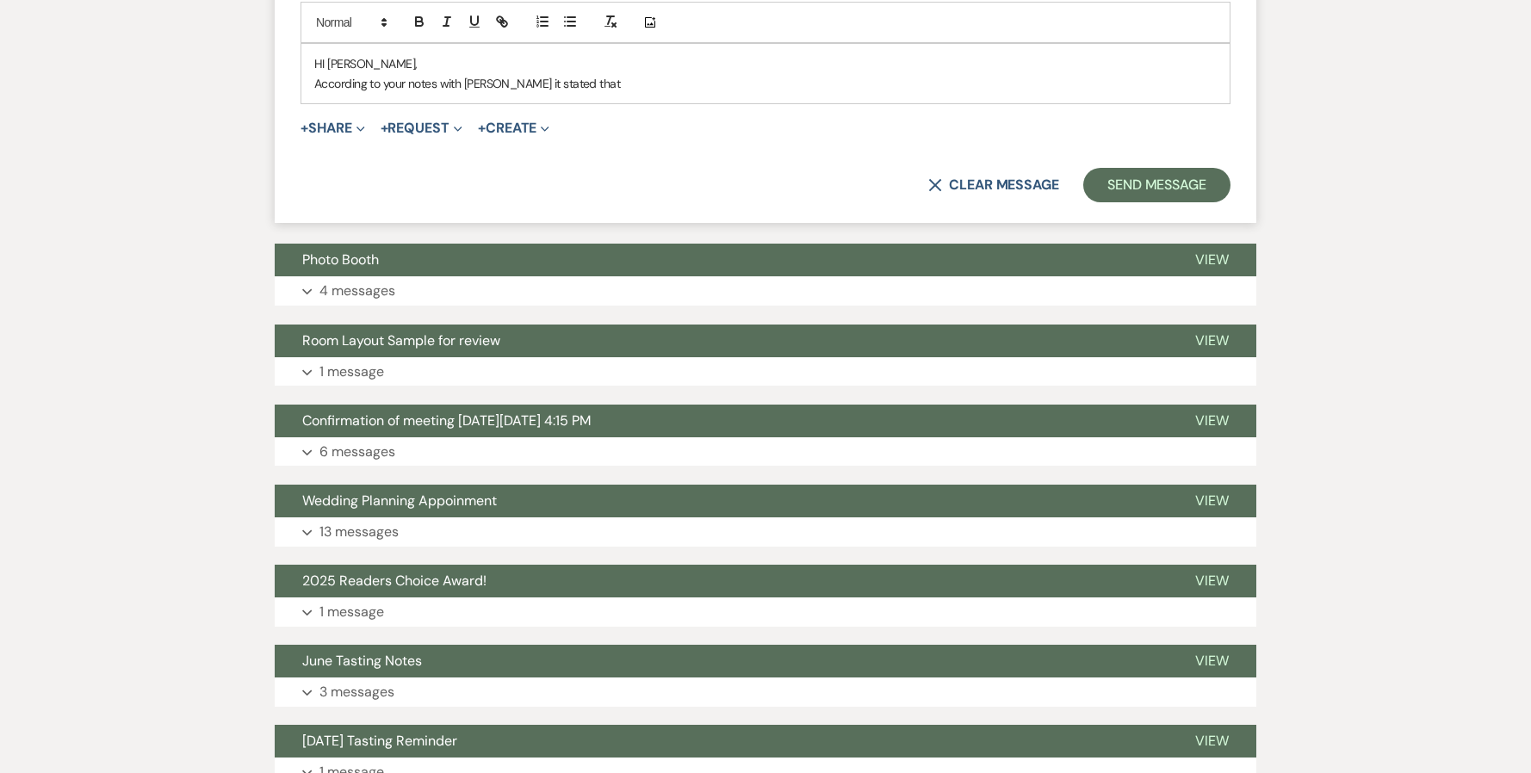
scroll to position [845, 0]
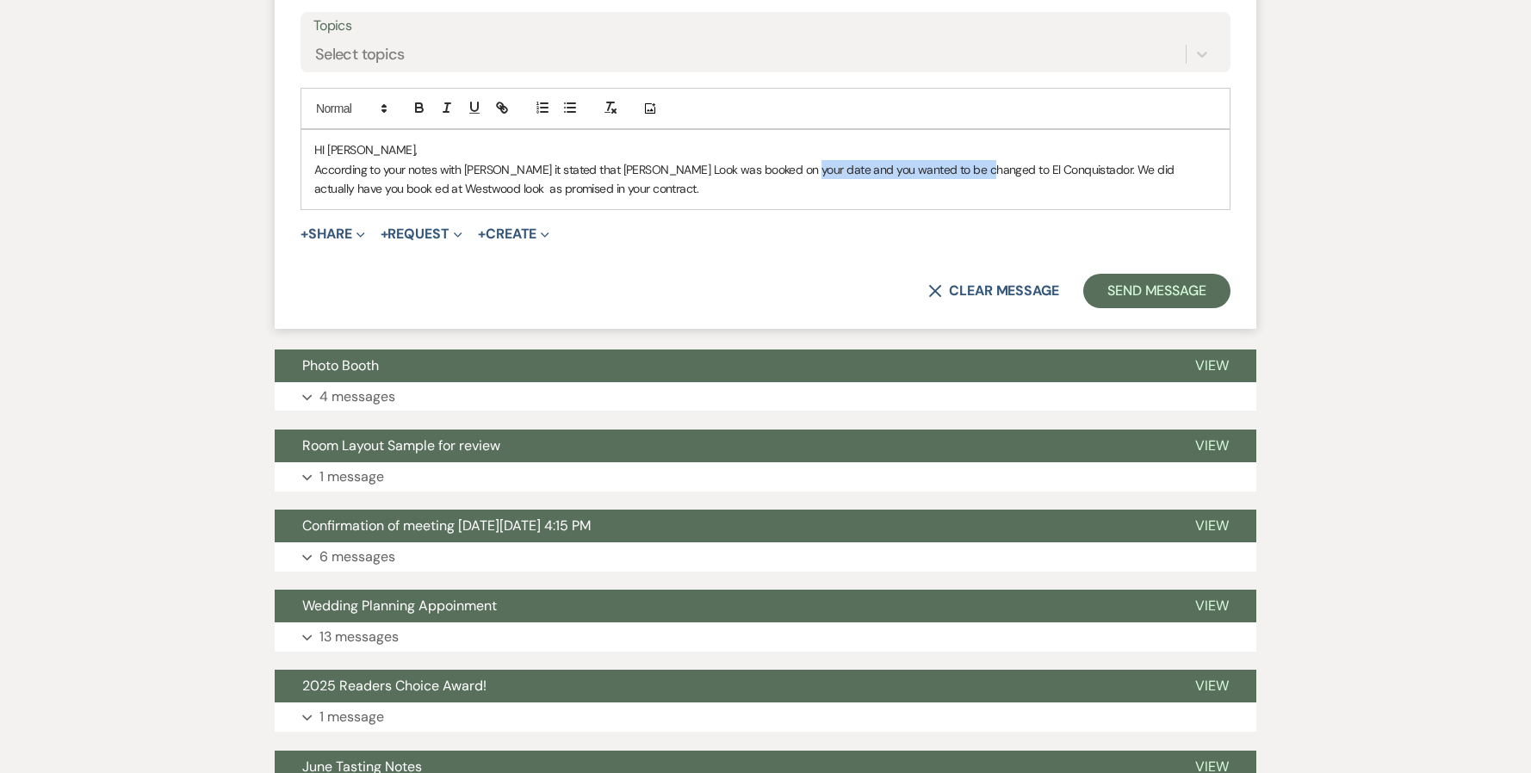
drag, startPoint x: 789, startPoint y: 166, endPoint x: 963, endPoint y: 169, distance: 174.8
click at [647, 169] on p "According to your notes with [PERSON_NAME] it stated that [PERSON_NAME] Look wa…" at bounding box center [765, 179] width 902 height 39
click at [647, 176] on p "According to your notes with [PERSON_NAME] it stated that [PERSON_NAME] Look wa…" at bounding box center [765, 179] width 902 height 39
click at [558, 183] on p "According to your notes with [PERSON_NAME] it stated that [PERSON_NAME] Look wa…" at bounding box center [765, 179] width 902 height 39
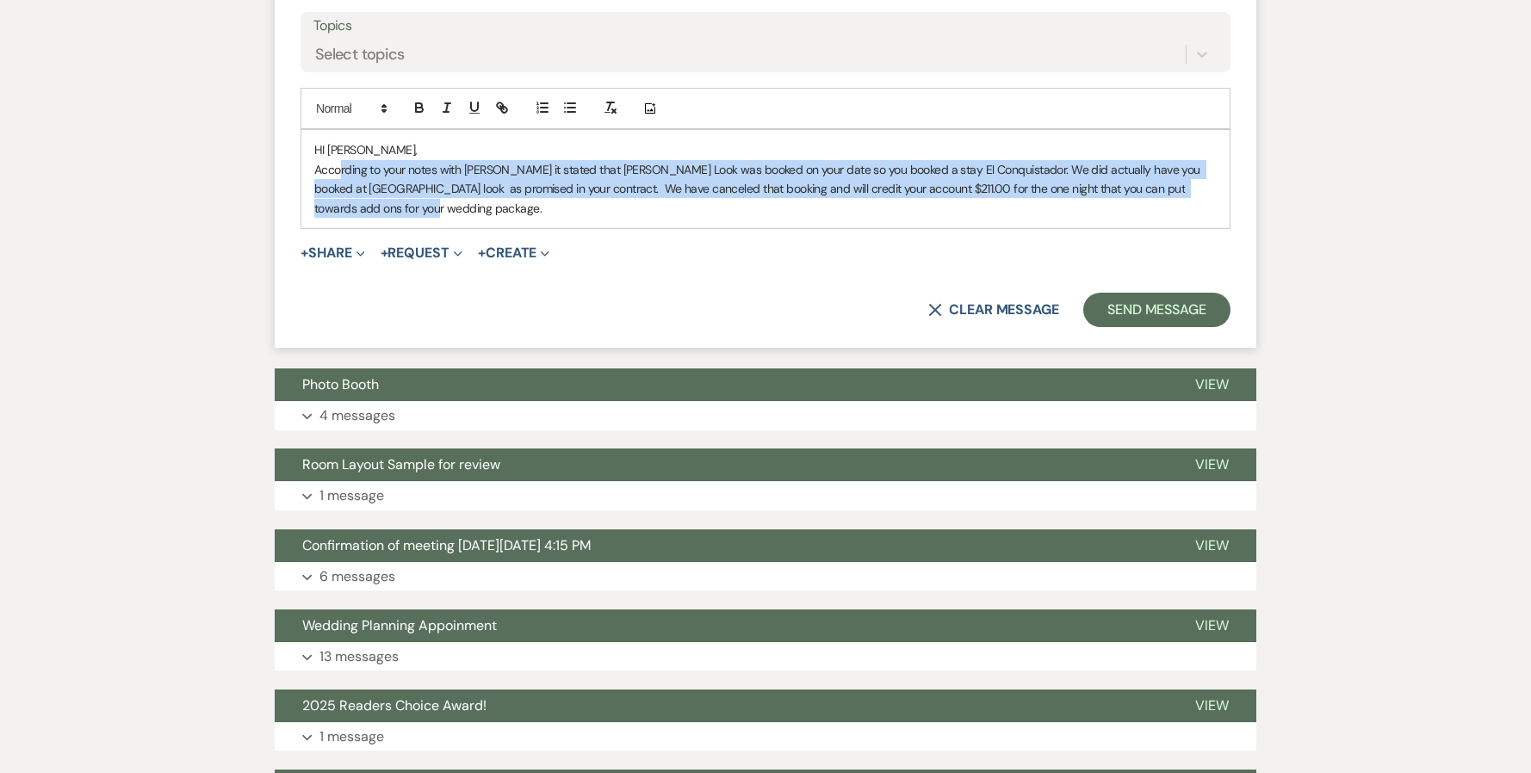
drag, startPoint x: 325, startPoint y: 167, endPoint x: 429, endPoint y: 205, distance: 110.0
click at [429, 205] on p "According to your notes with [PERSON_NAME] it stated that [PERSON_NAME] Look wa…" at bounding box center [765, 189] width 902 height 58
copy p "According to your notes with [PERSON_NAME] it stated that [PERSON_NAME] Look wa…"
drag, startPoint x: 426, startPoint y: 211, endPoint x: 328, endPoint y: 175, distance: 104.6
click at [328, 175] on p "According to your notes with [PERSON_NAME] it stated that [PERSON_NAME] Look wa…" at bounding box center [765, 189] width 902 height 58
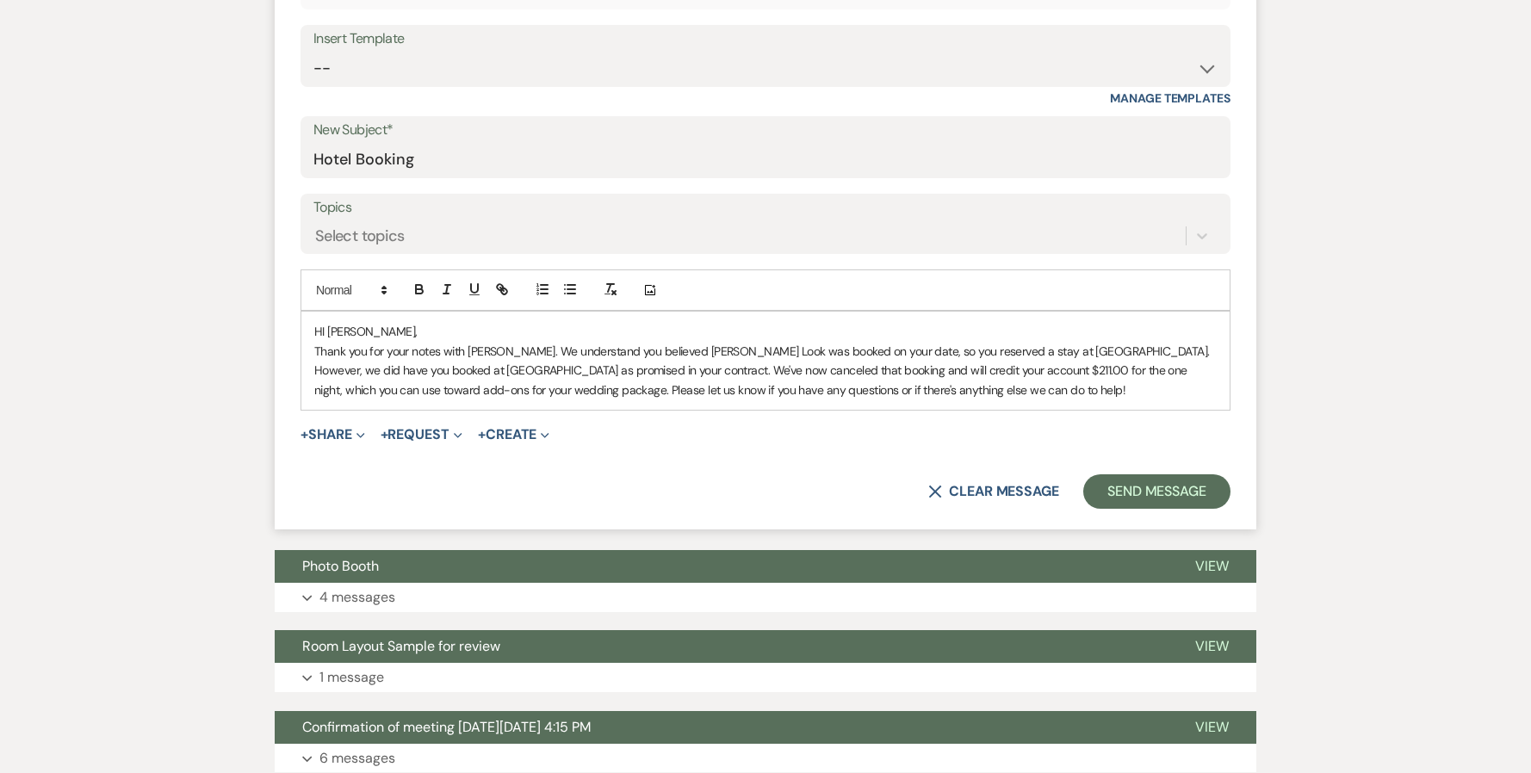
scroll to position [689, 0]
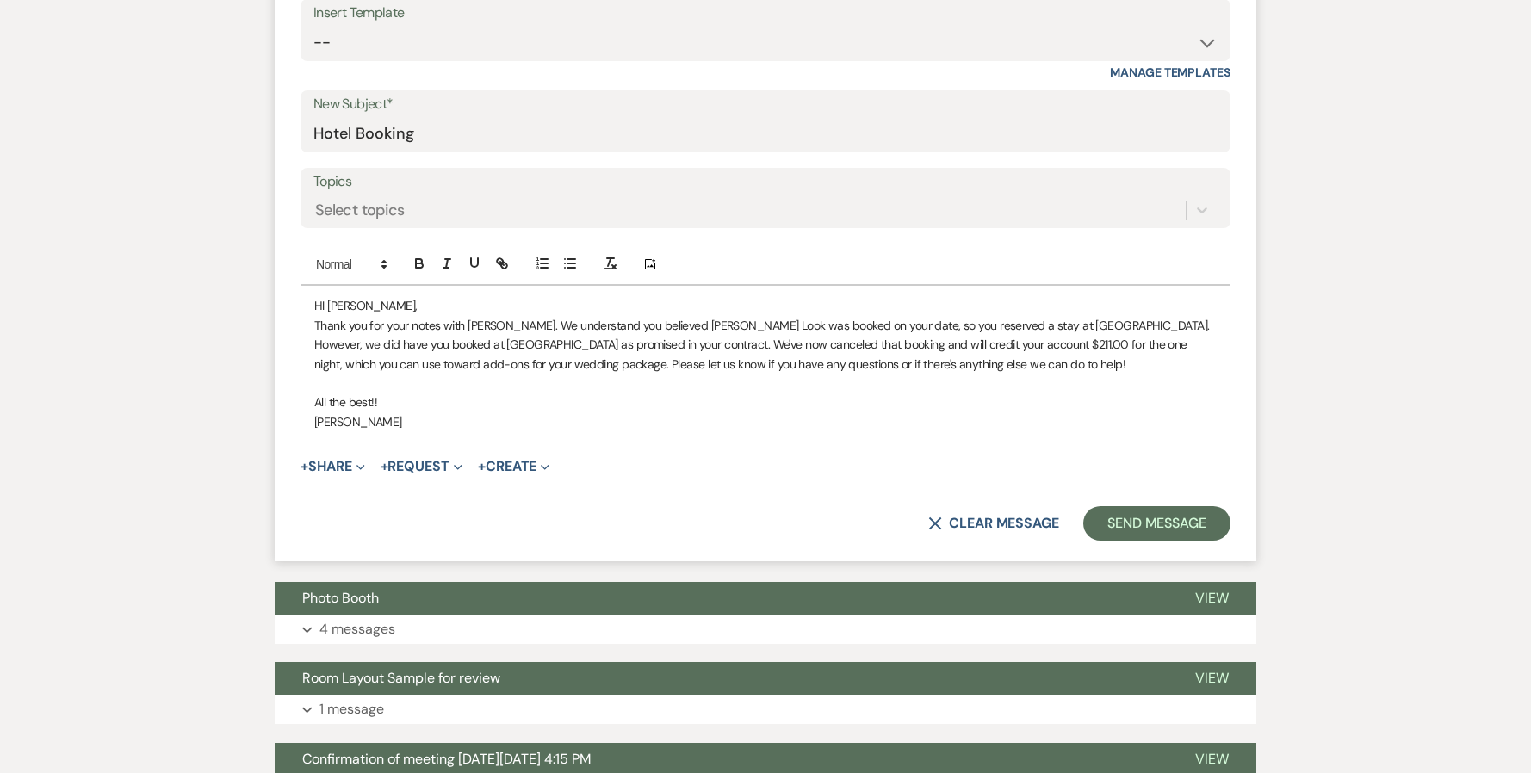
click at [647, 246] on p "Thank you for your notes with [PERSON_NAME]. We understand you believed [PERSON…" at bounding box center [765, 345] width 902 height 58
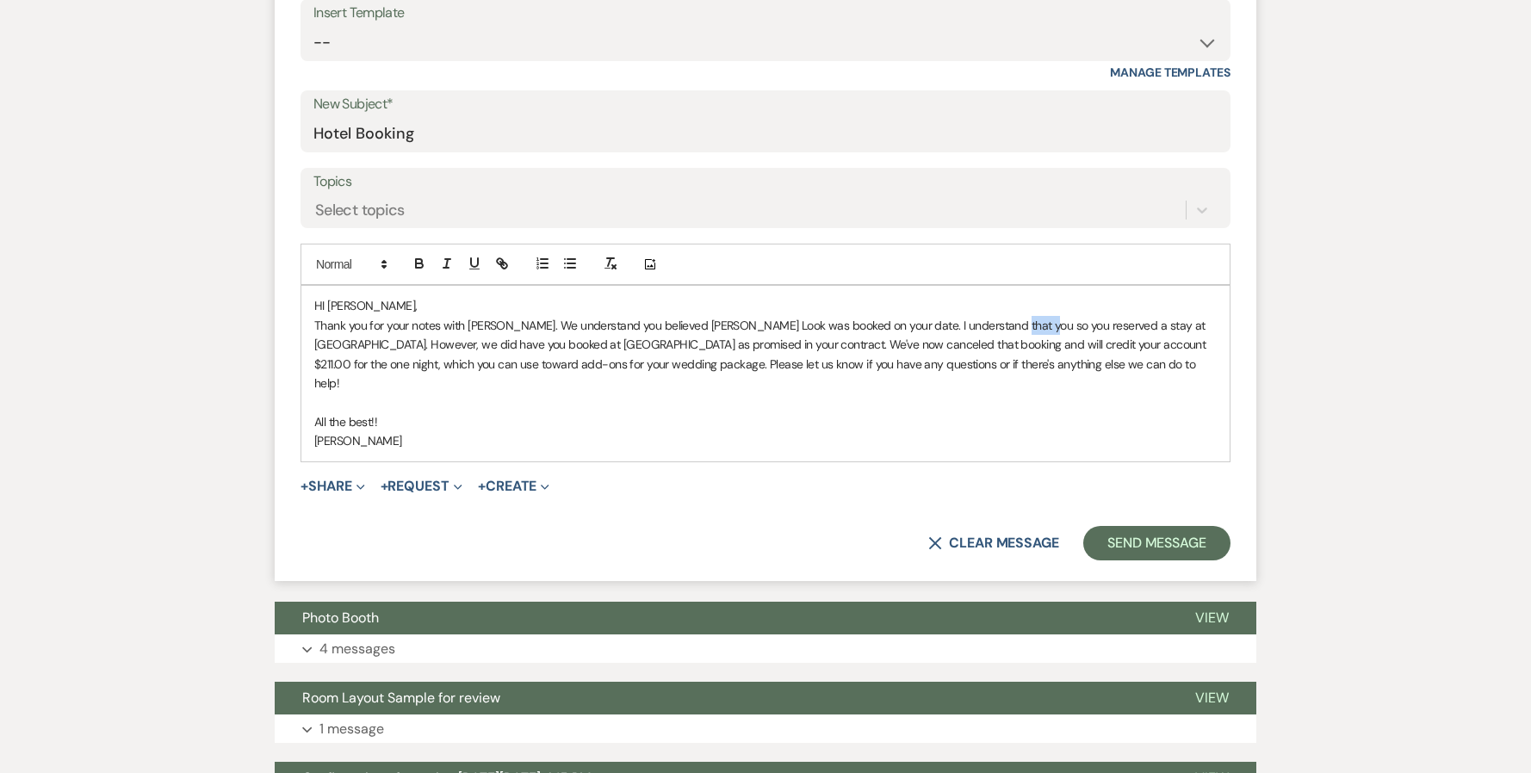
drag, startPoint x: 1025, startPoint y: 325, endPoint x: 990, endPoint y: 333, distance: 35.5
click at [647, 246] on p "Thank you for your notes with [PERSON_NAME]. We understand you believed [PERSON…" at bounding box center [765, 354] width 902 height 77
click at [647, 246] on button "Send Message" at bounding box center [1156, 543] width 147 height 34
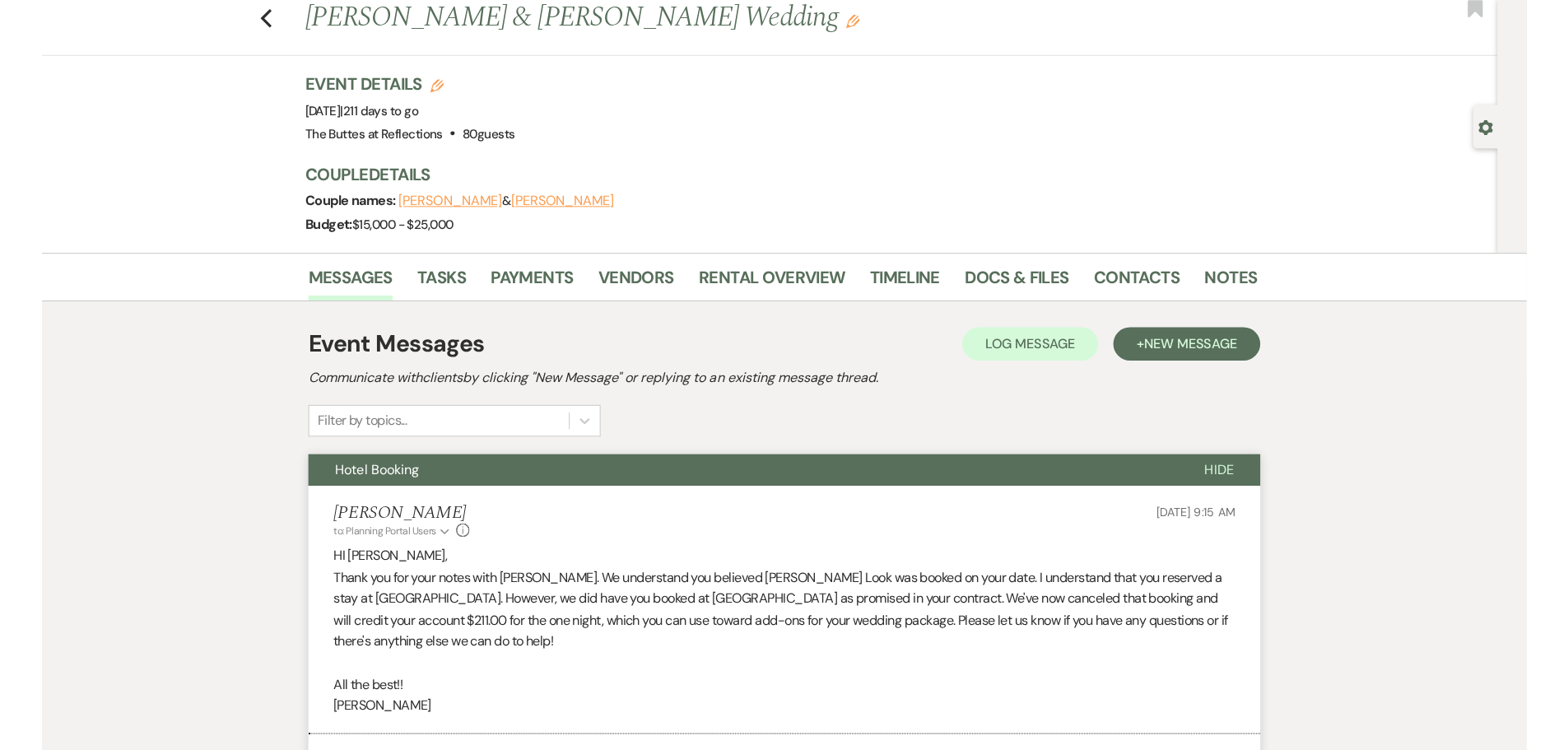
scroll to position [0, 0]
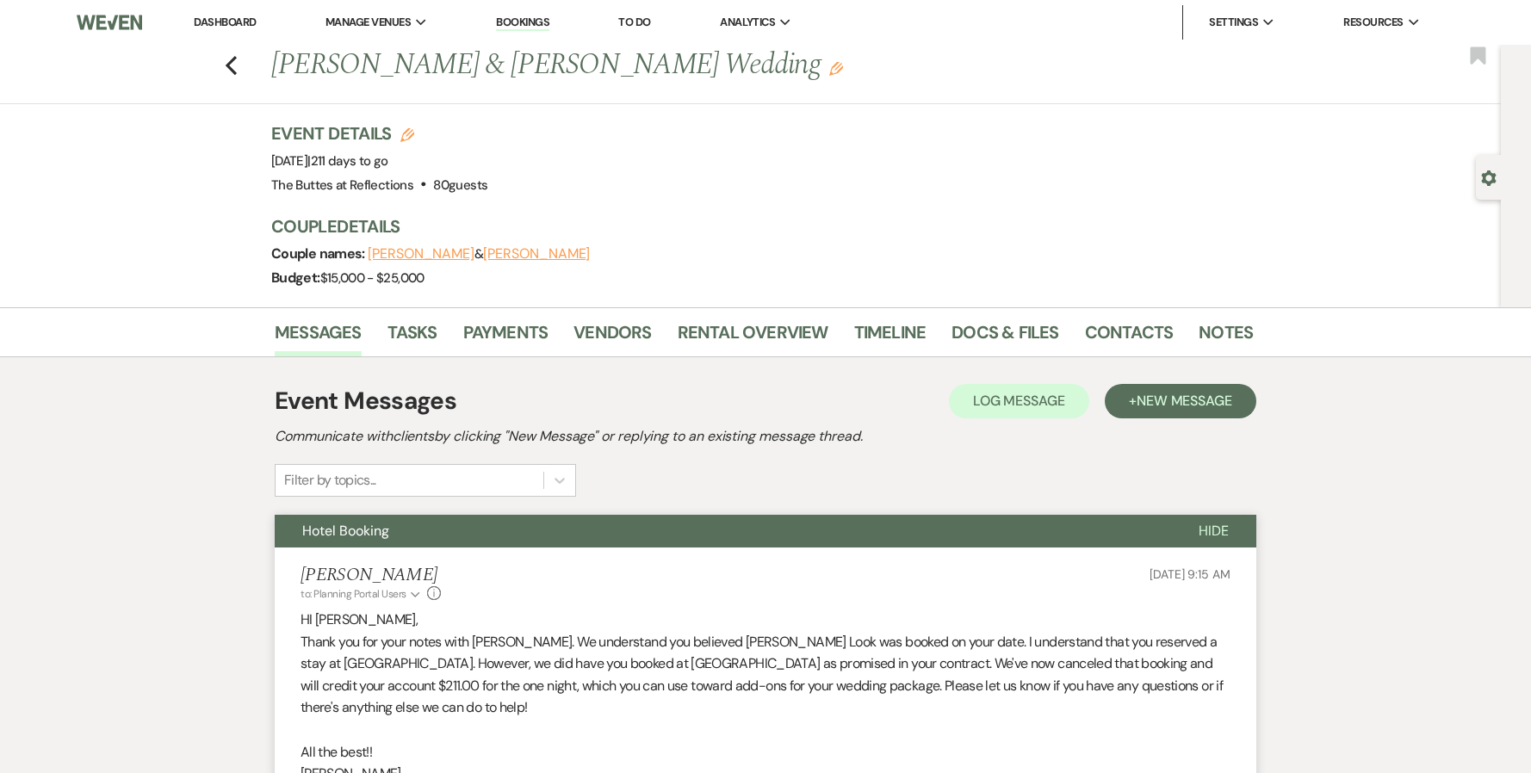
click at [207, 18] on link "Dashboard" at bounding box center [225, 22] width 62 height 15
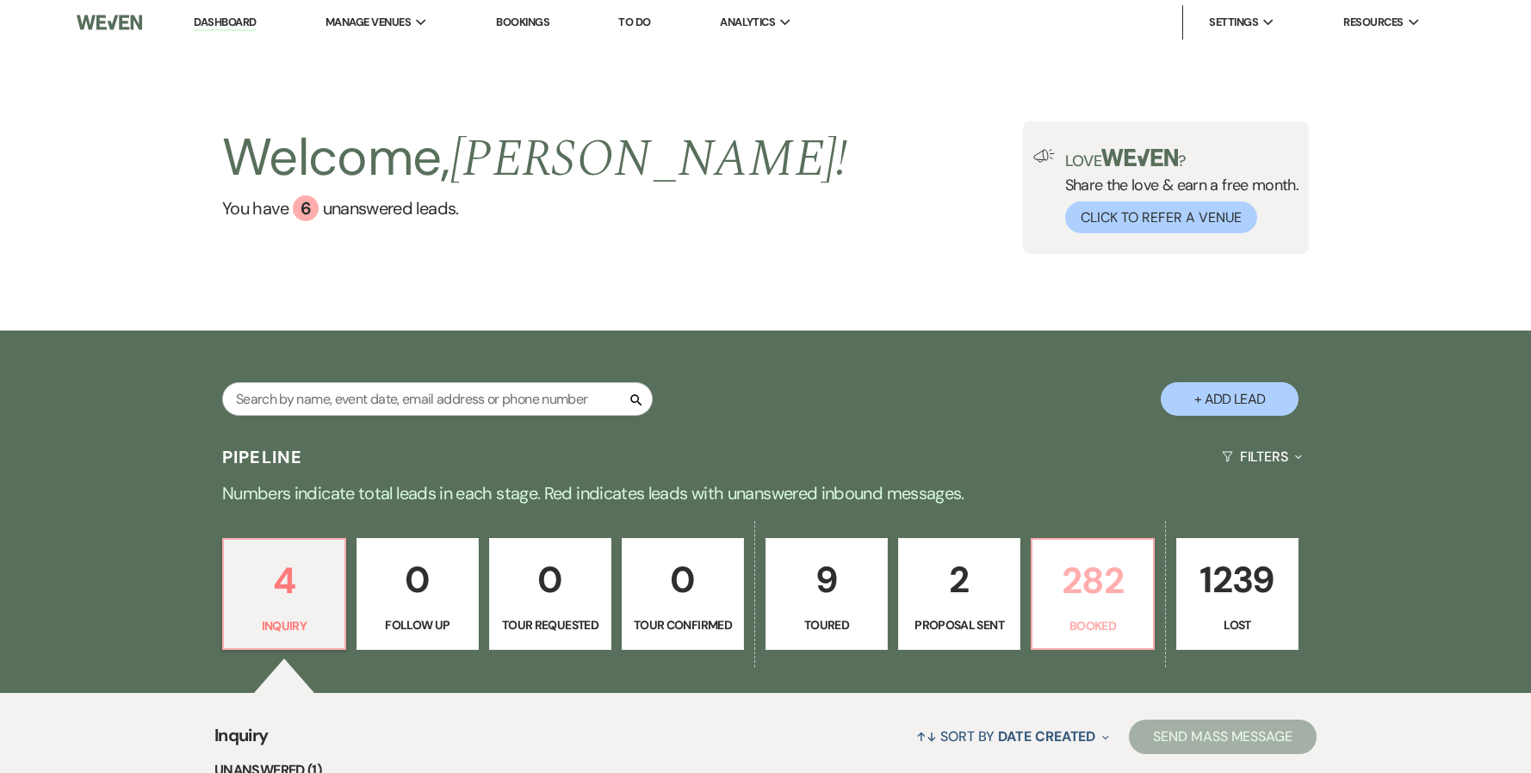
click at [647, 246] on p "282" at bounding box center [1093, 581] width 100 height 58
click at [535, 399] on input "text" at bounding box center [437, 399] width 430 height 34
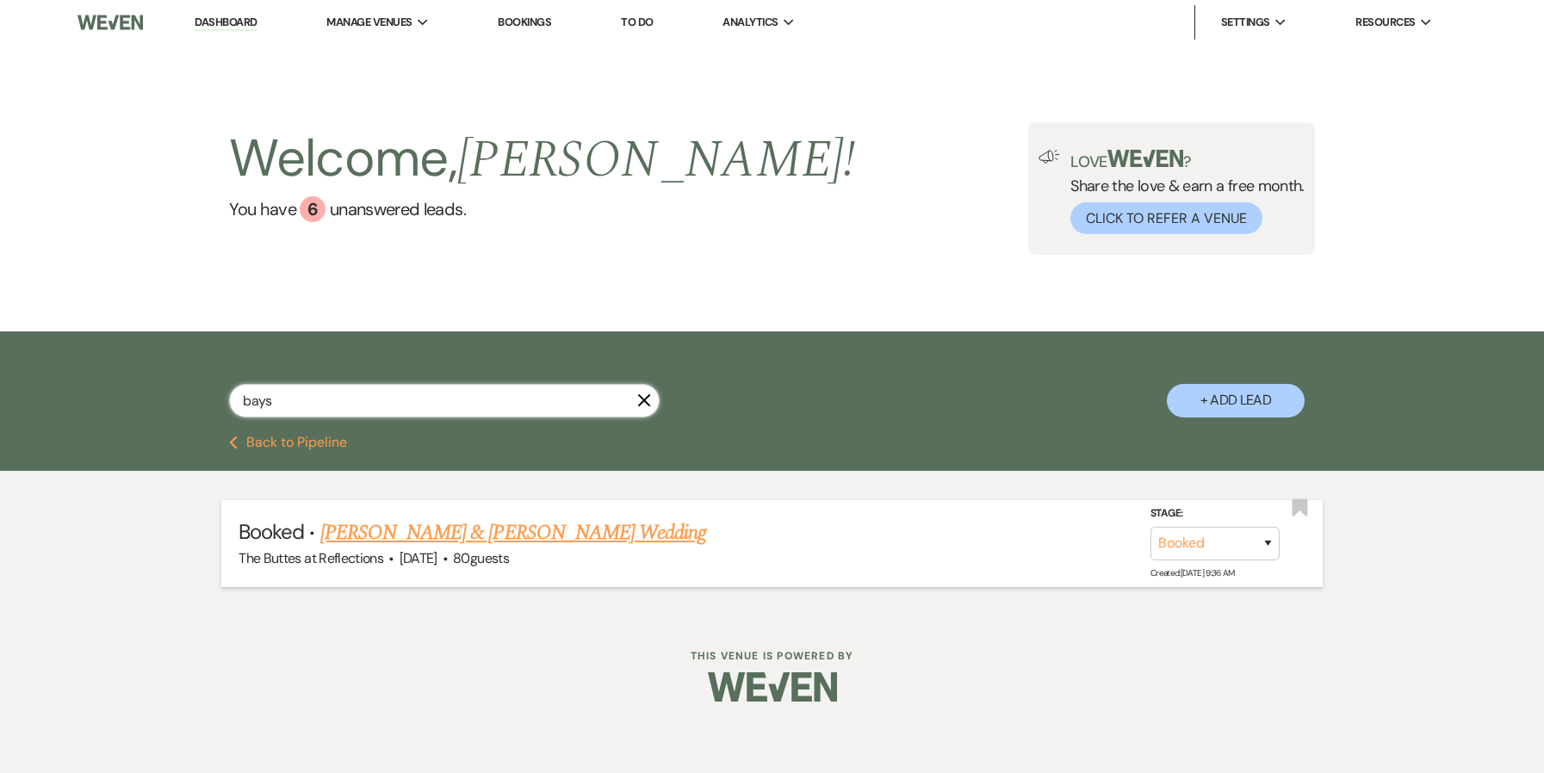
type input "bays"
click at [486, 534] on link "[PERSON_NAME] & [PERSON_NAME] Wedding" at bounding box center [513, 532] width 386 height 31
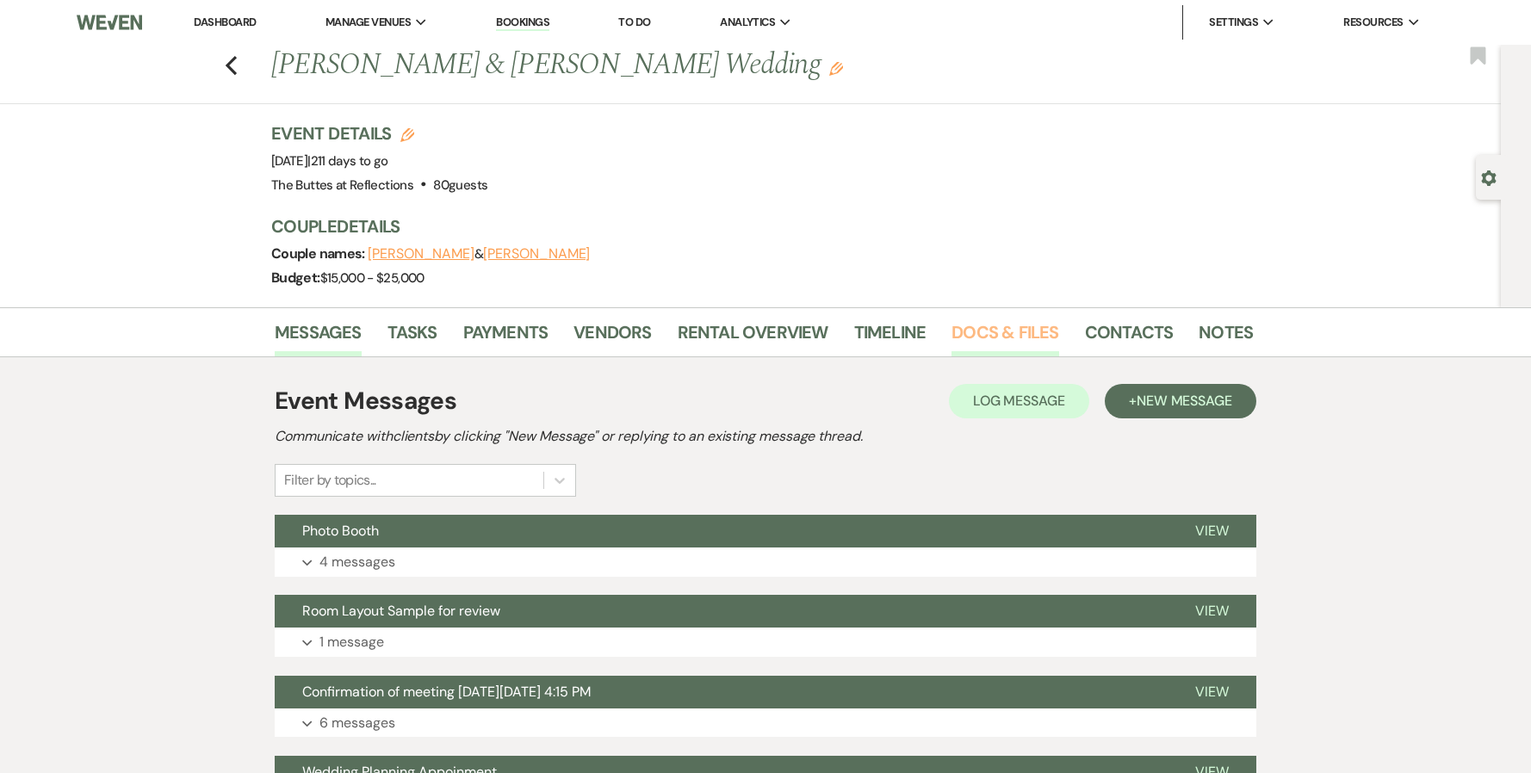
click at [988, 327] on link "Docs & Files" at bounding box center [1004, 338] width 107 height 38
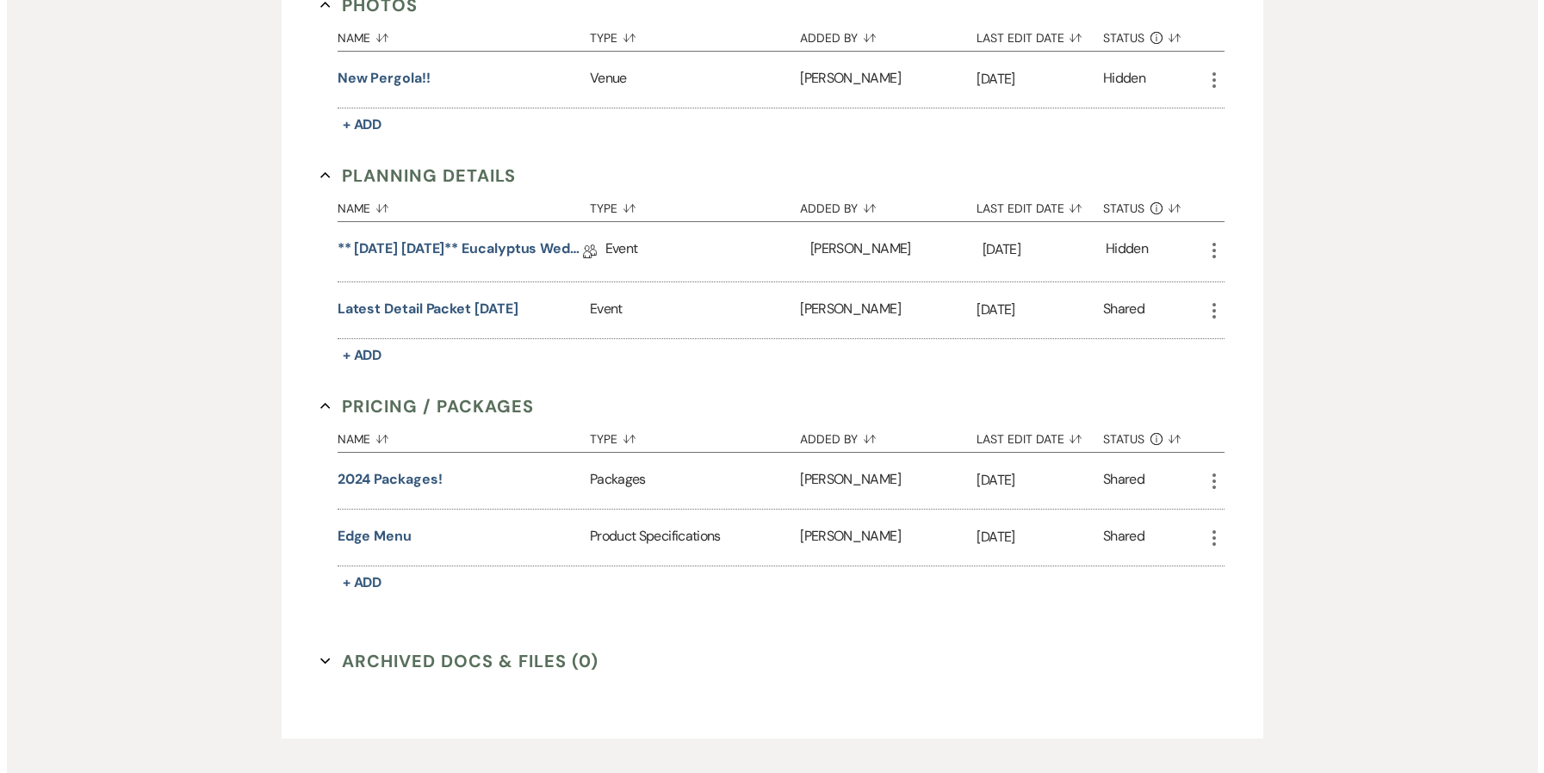
scroll to position [776, 0]
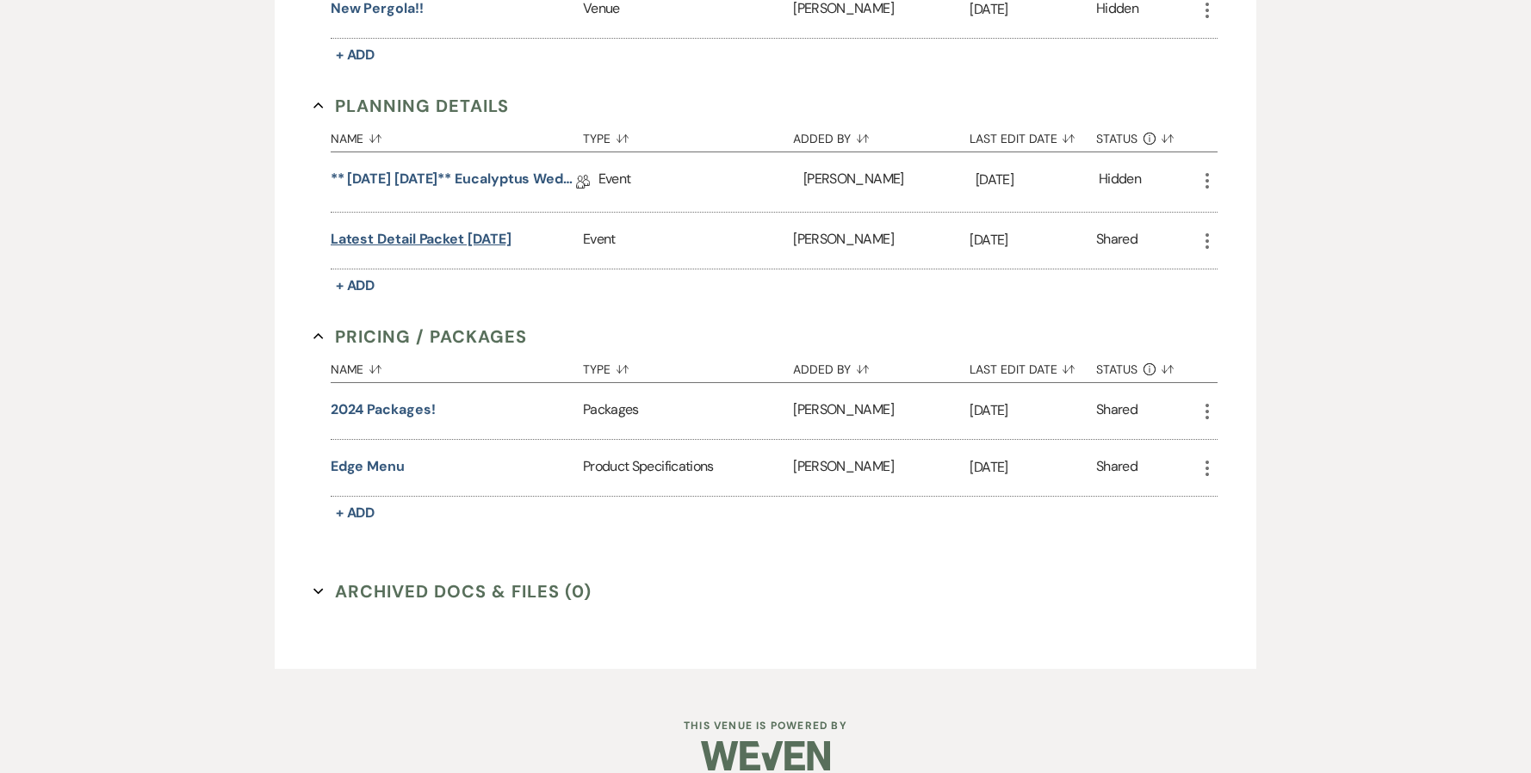
click at [477, 242] on button "Latest Detail Packet [DATE]" at bounding box center [421, 239] width 181 height 21
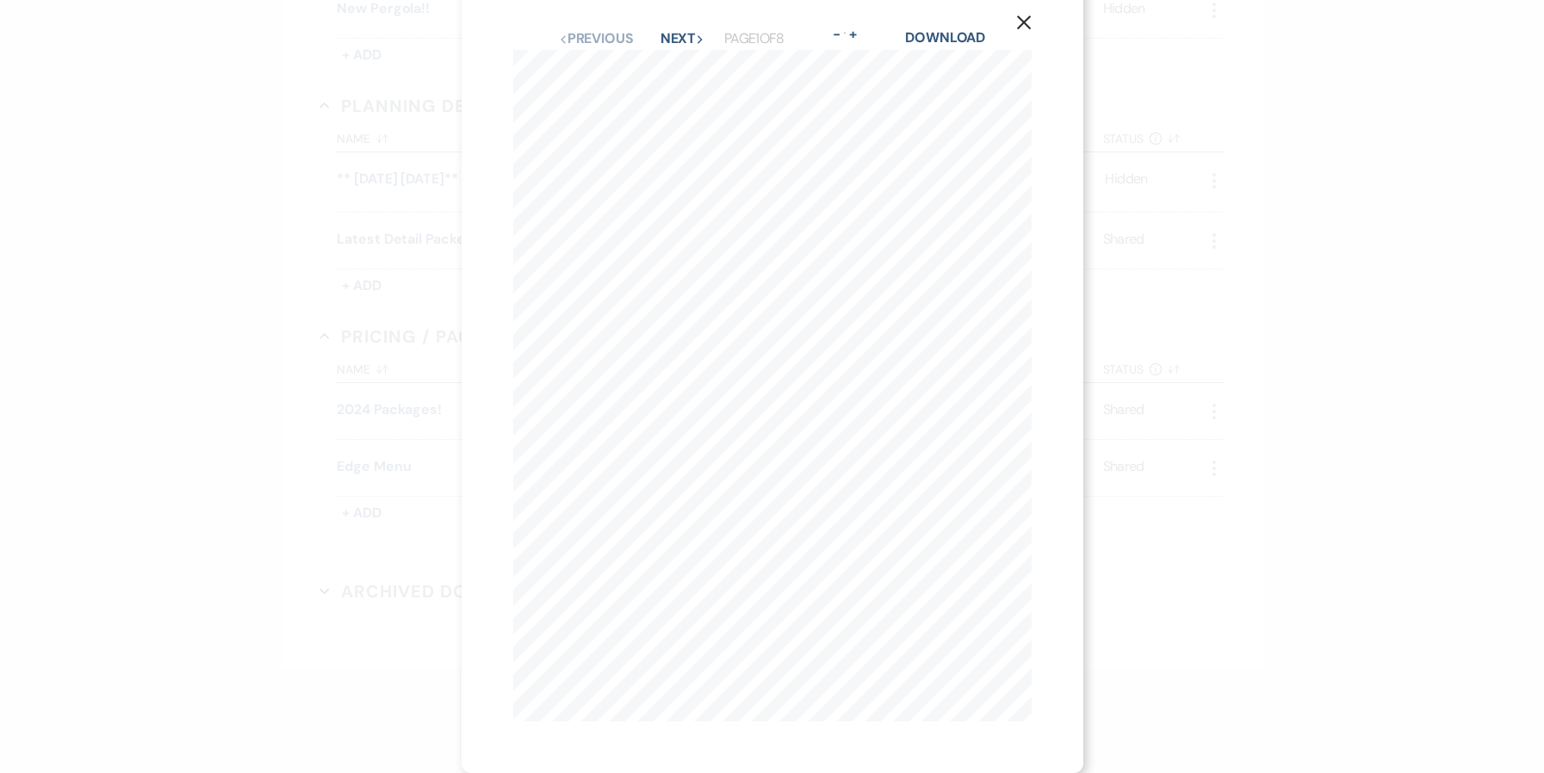
scroll to position [37, 0]
click at [676, 32] on button "Next Next" at bounding box center [682, 39] width 45 height 14
click at [667, 60] on button "Next Next" at bounding box center [682, 63] width 45 height 14
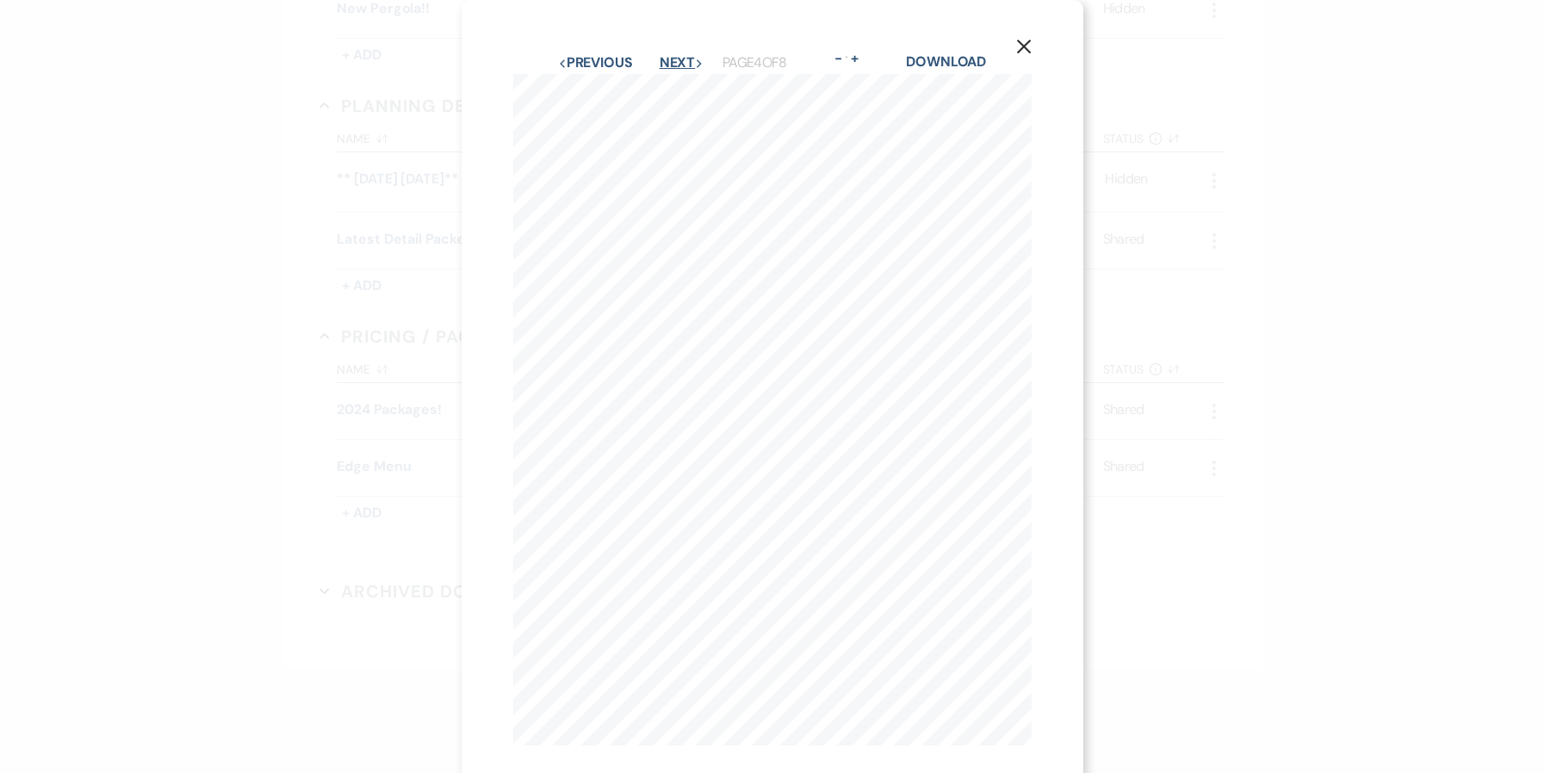
click at [667, 60] on button "Next Next" at bounding box center [682, 63] width 45 height 14
click at [613, 59] on button "Previous Previous" at bounding box center [595, 63] width 75 height 14
click at [612, 59] on button "Previous Previous" at bounding box center [595, 63] width 75 height 14
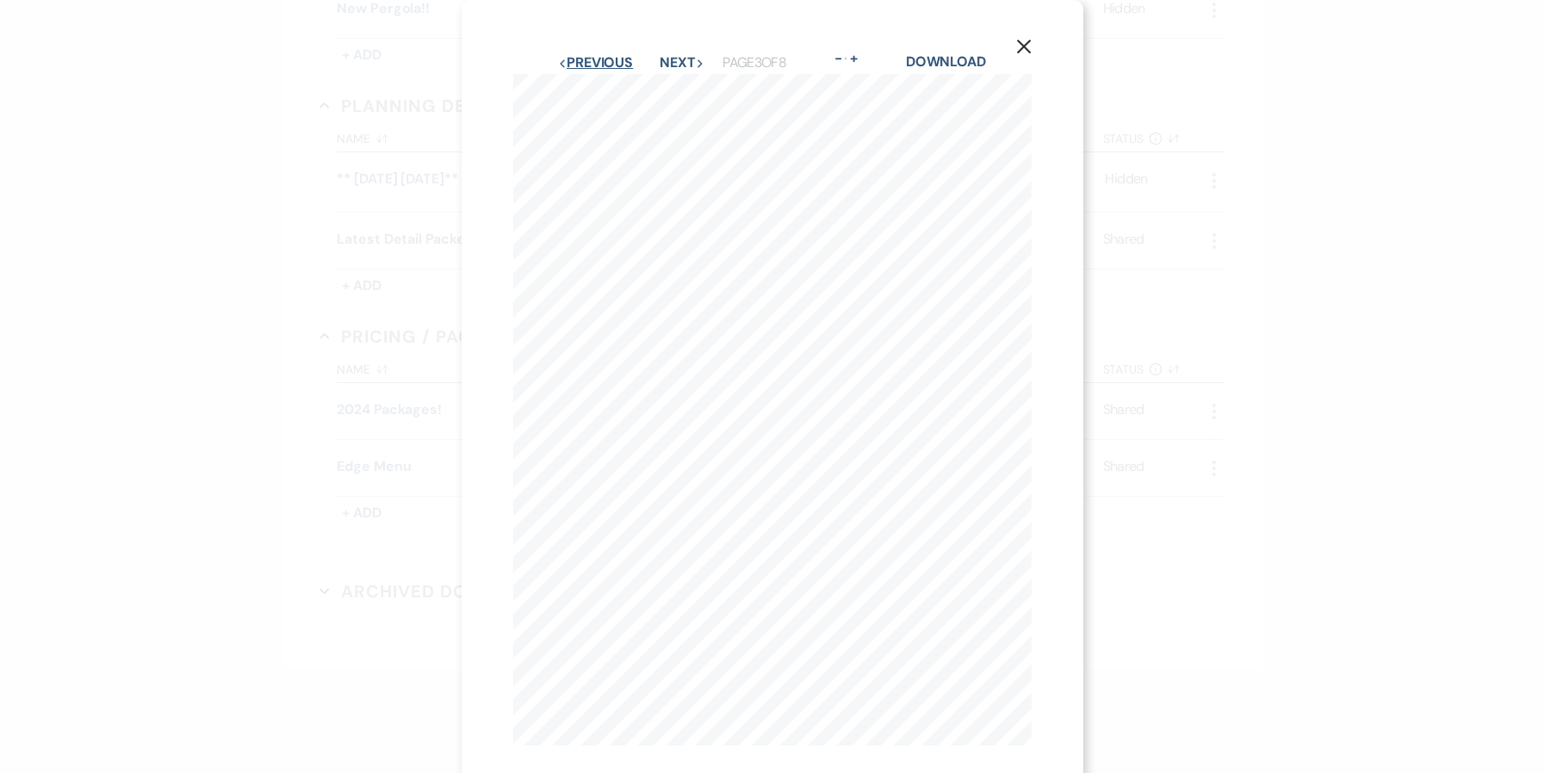
click at [612, 59] on button "Previous Previous" at bounding box center [595, 63] width 75 height 14
click at [675, 32] on button "Next Next" at bounding box center [682, 39] width 45 height 14
click at [319, 174] on div "X Previous Previous Next Next Page 2 of 8 - Zoom + Download 8/5/25, 9 : 40   AM…" at bounding box center [772, 386] width 1544 height 773
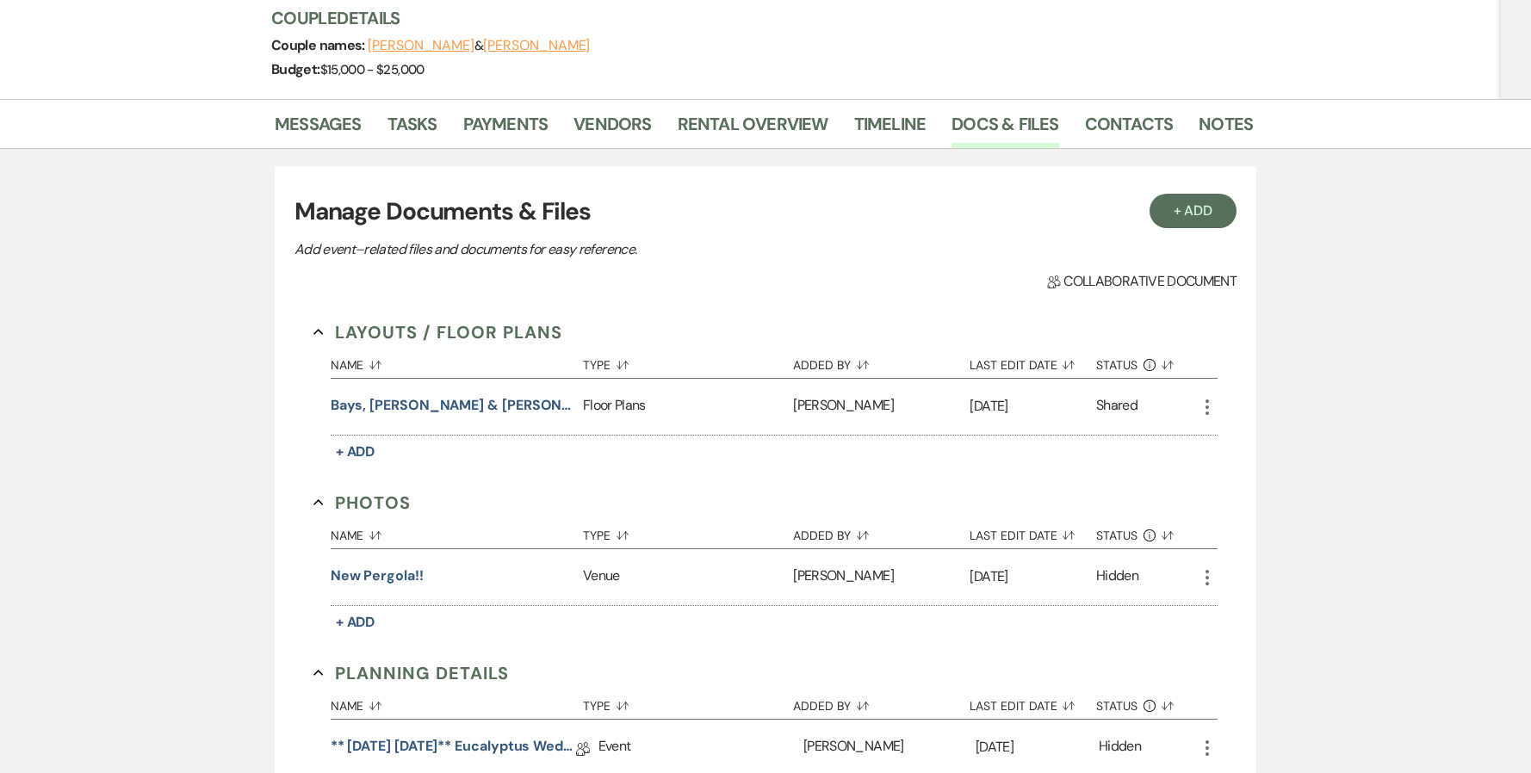
scroll to position [0, 0]
